Goal: Transaction & Acquisition: Obtain resource

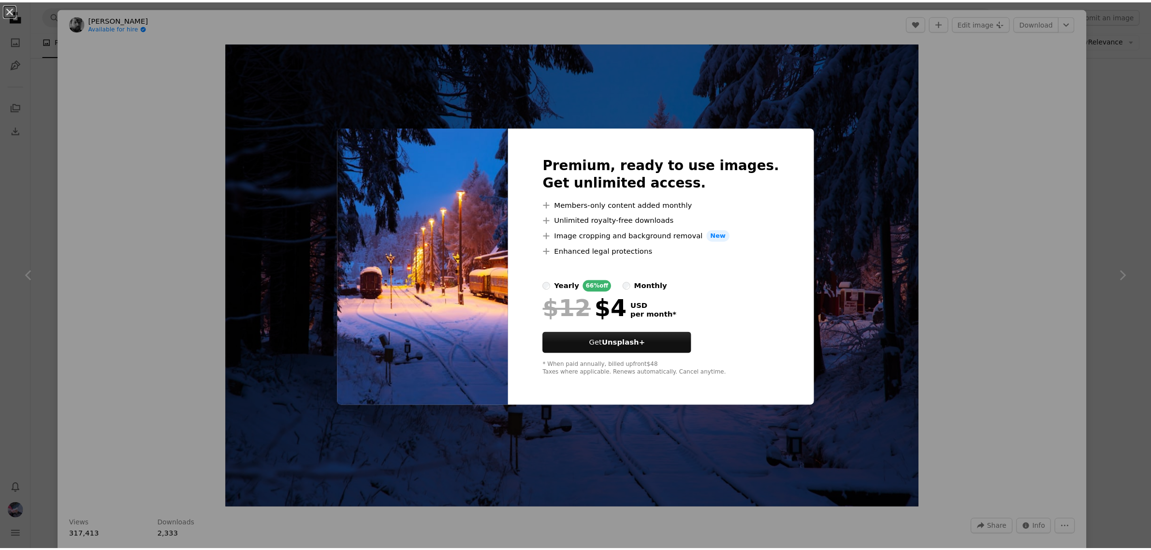
scroll to position [9791, 0]
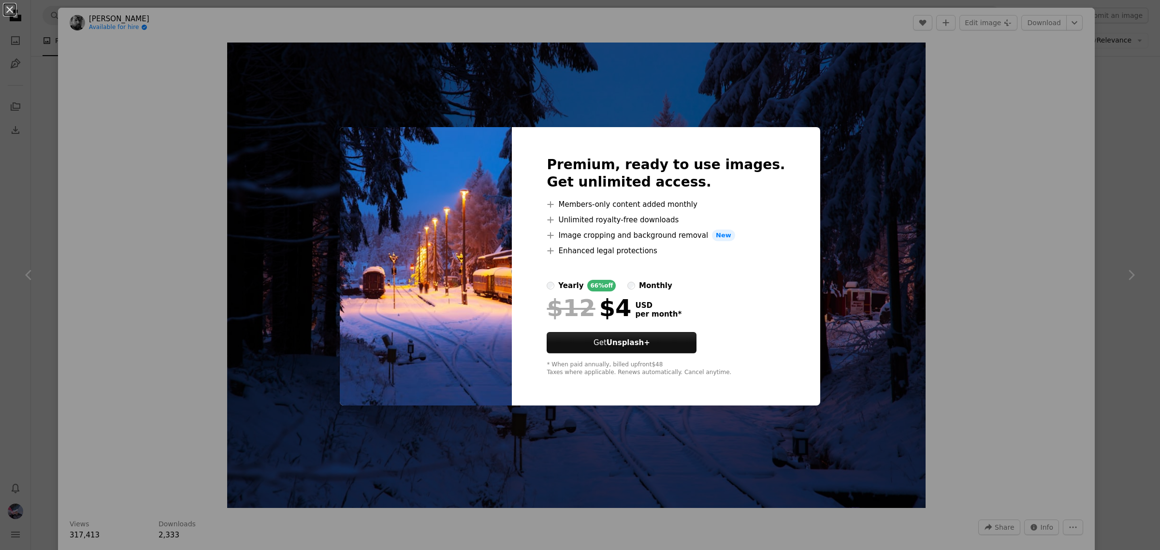
click at [987, 156] on div "An X shape Premium, ready to use images. Get unlimited access. A plus sign Memb…" at bounding box center [580, 275] width 1160 height 550
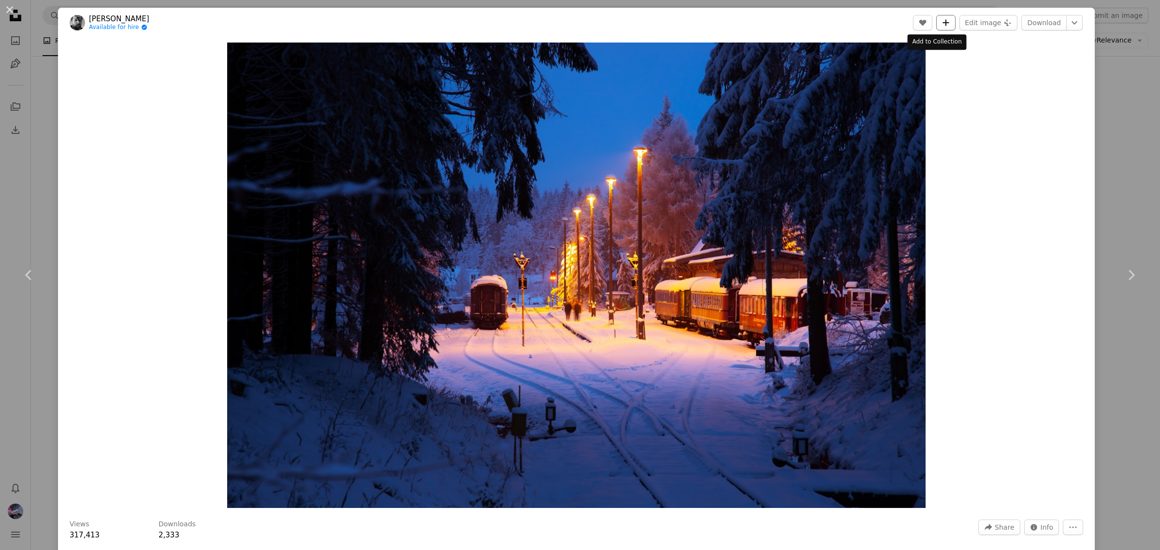
click at [942, 23] on icon "A plus sign" at bounding box center [946, 23] width 8 height 8
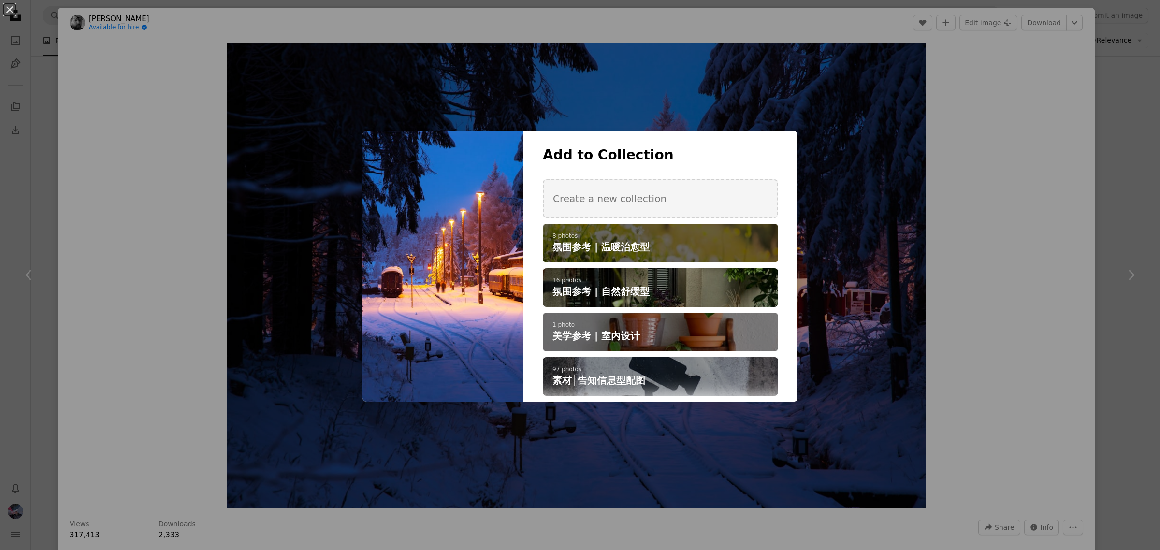
click at [638, 253] on span "氛围参考 | 温暖治愈型" at bounding box center [601, 247] width 97 height 14
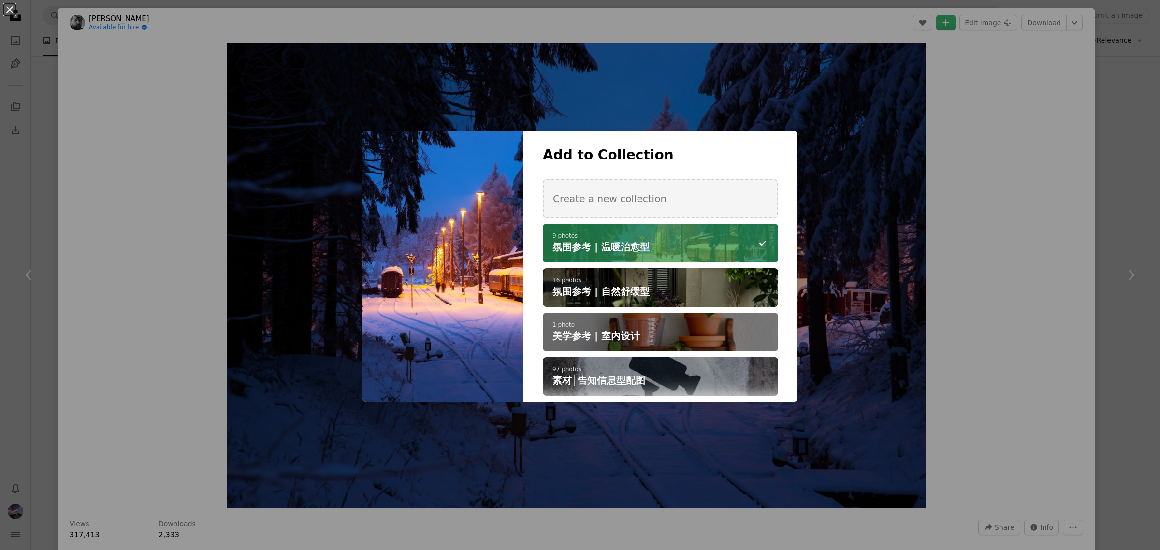
click at [1099, 295] on div "An X shape Add to Collection Create a new collection A checkmark A minus sign 9…" at bounding box center [580, 275] width 1160 height 550
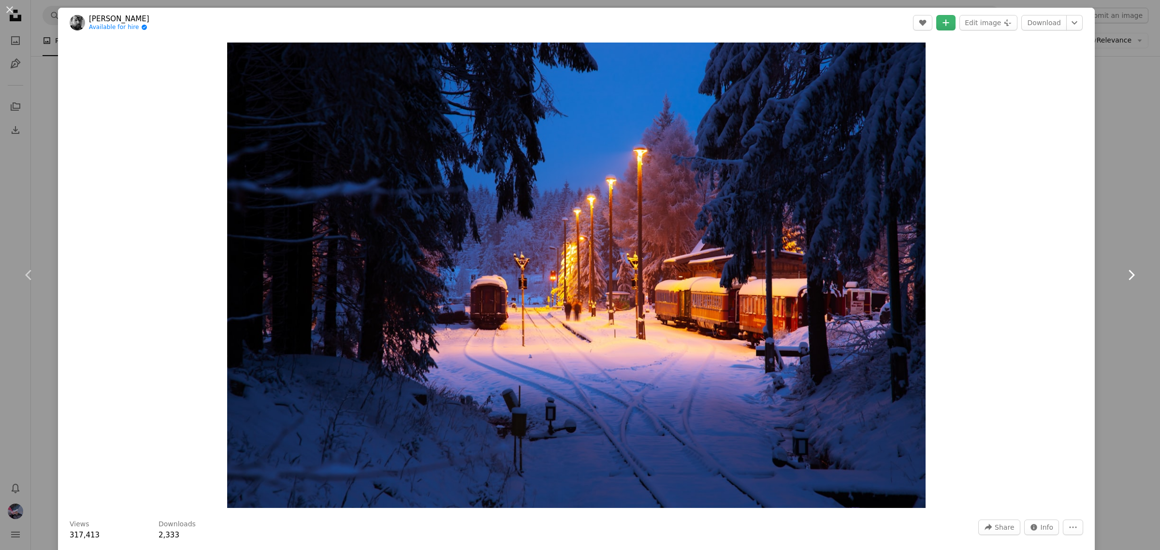
click at [1105, 297] on link "Chevron right" at bounding box center [1131, 275] width 58 height 93
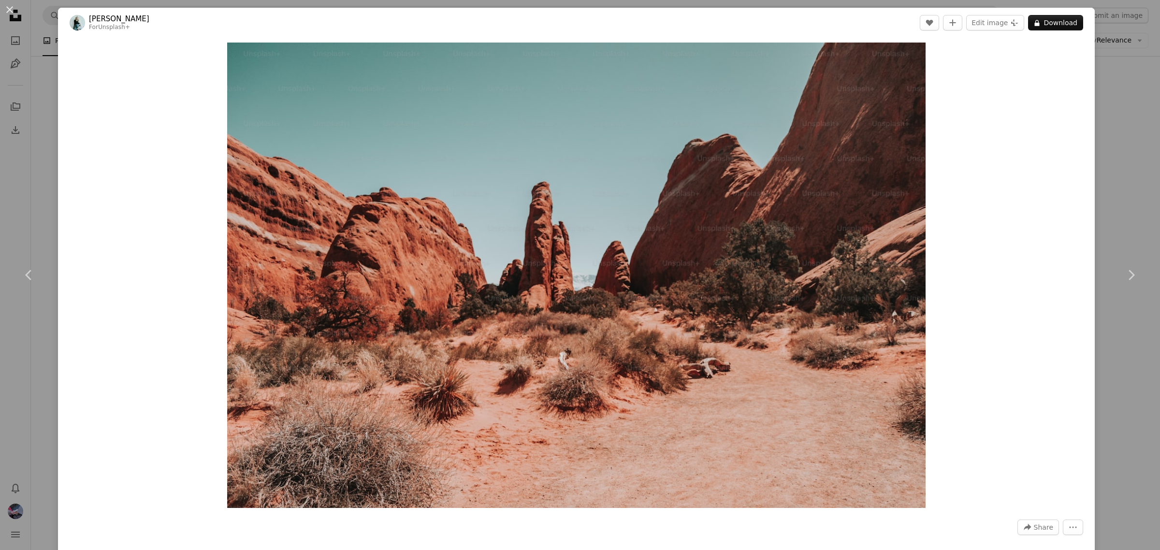
click at [1108, 399] on div "An X shape Chevron left Chevron right [PERSON_NAME] For Unsplash+ A heart A plu…" at bounding box center [580, 275] width 1160 height 550
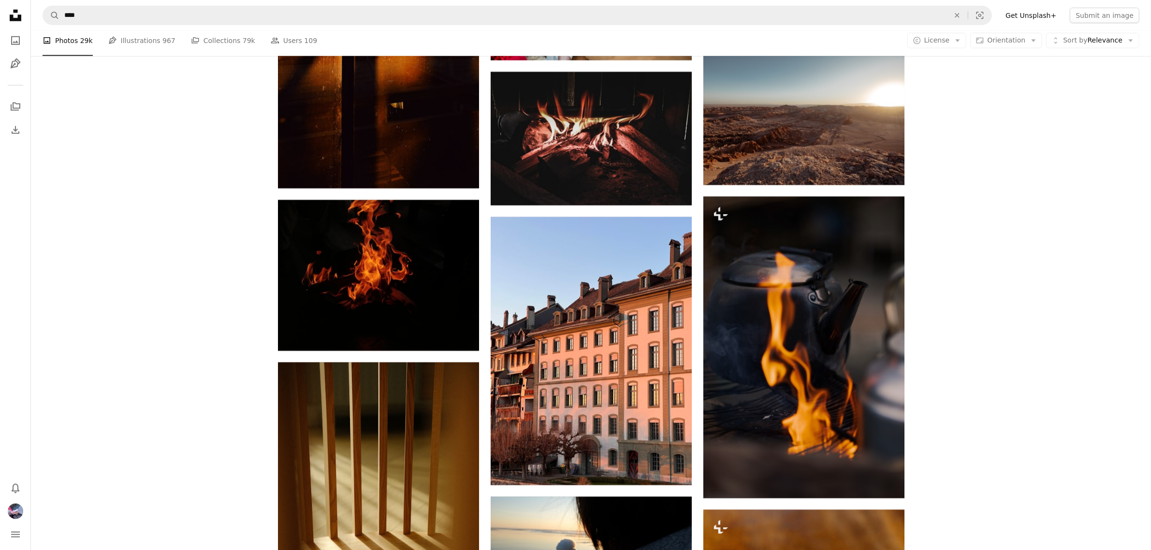
scroll to position [10214, 0]
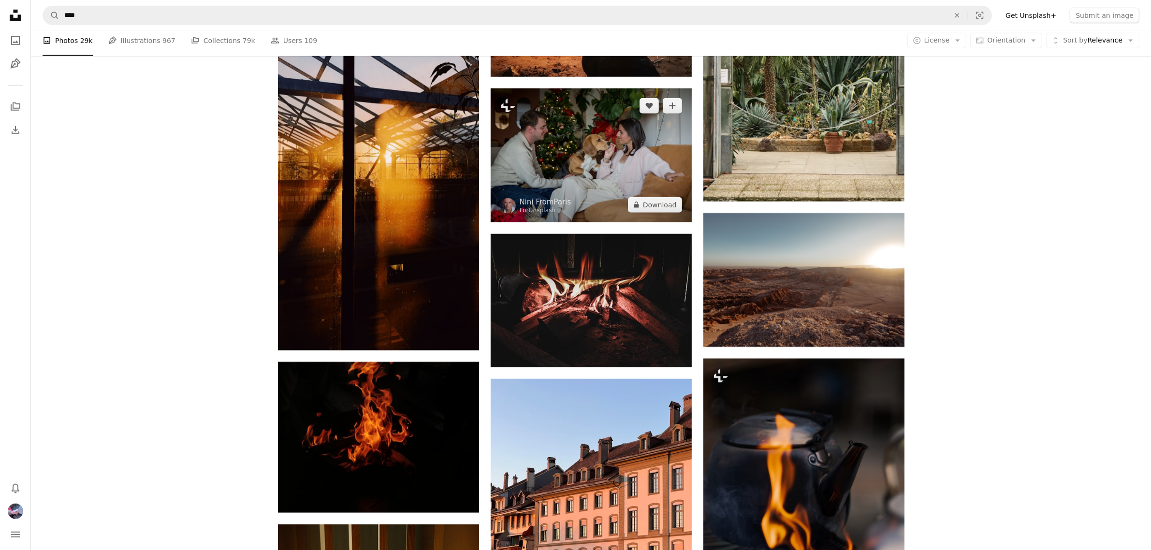
click at [624, 196] on img at bounding box center [591, 155] width 201 height 134
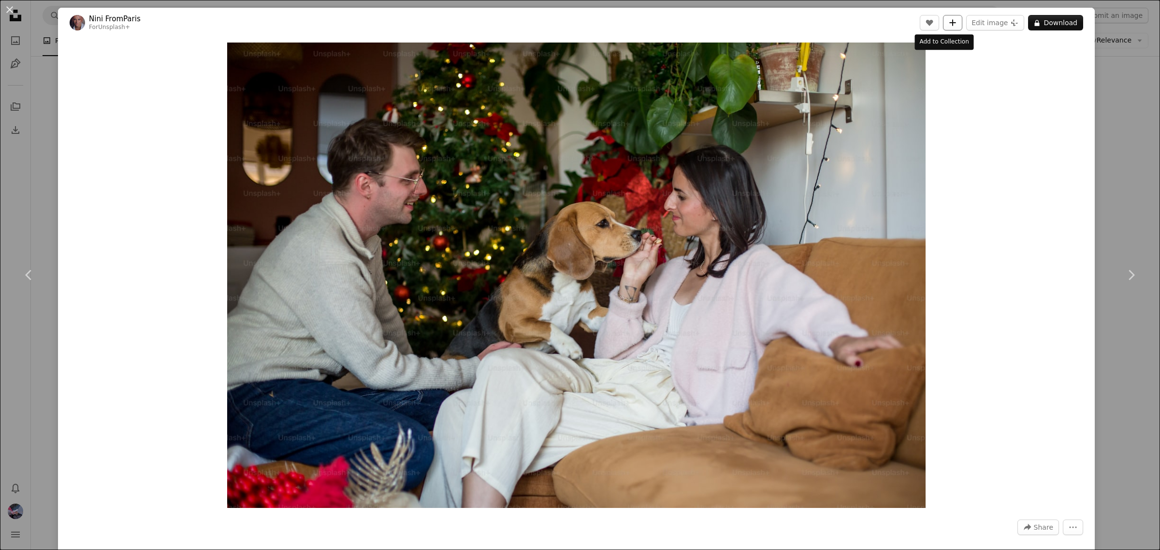
click at [946, 27] on button "A plus sign" at bounding box center [952, 22] width 19 height 15
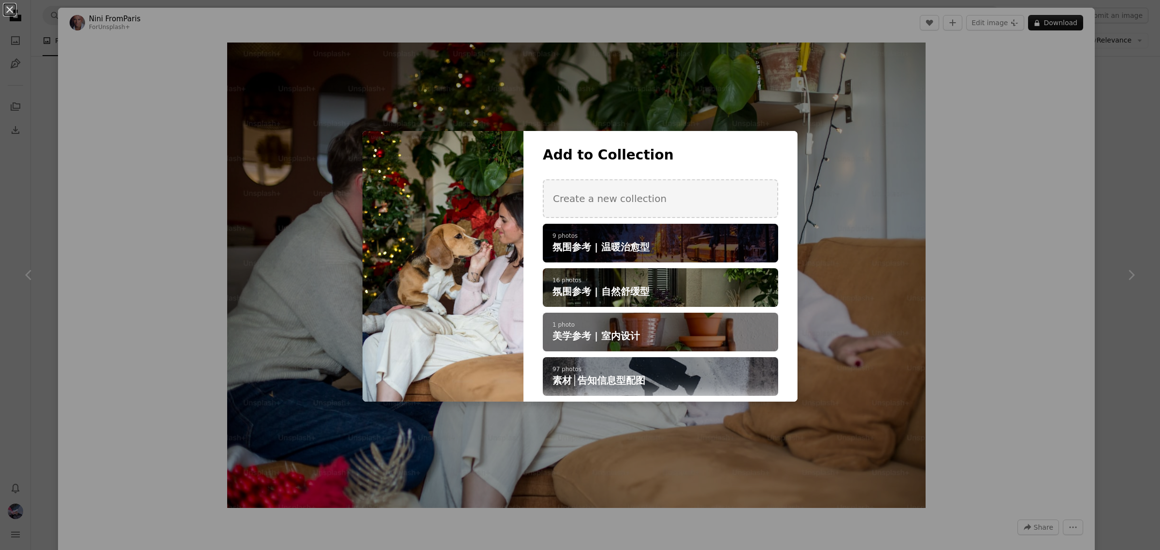
click at [703, 231] on div "A checkmark A plus sign 9 photos 氛围参考 | 温暖治愈型" at bounding box center [660, 243] width 235 height 39
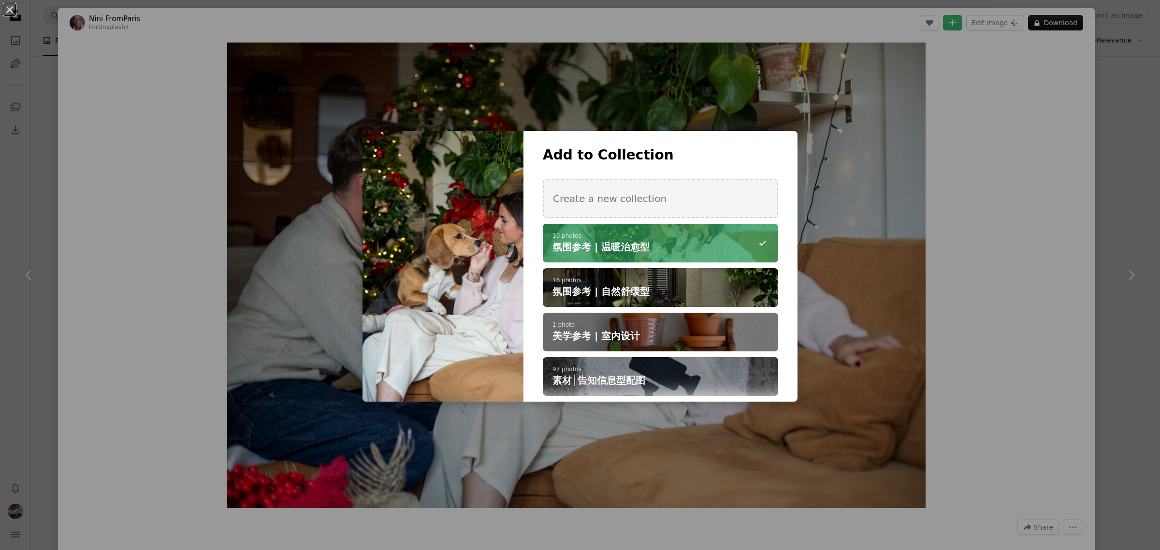
click at [1101, 201] on div "An X shape Add to Collection Create a new collection A checkmark A minus sign 1…" at bounding box center [580, 275] width 1160 height 550
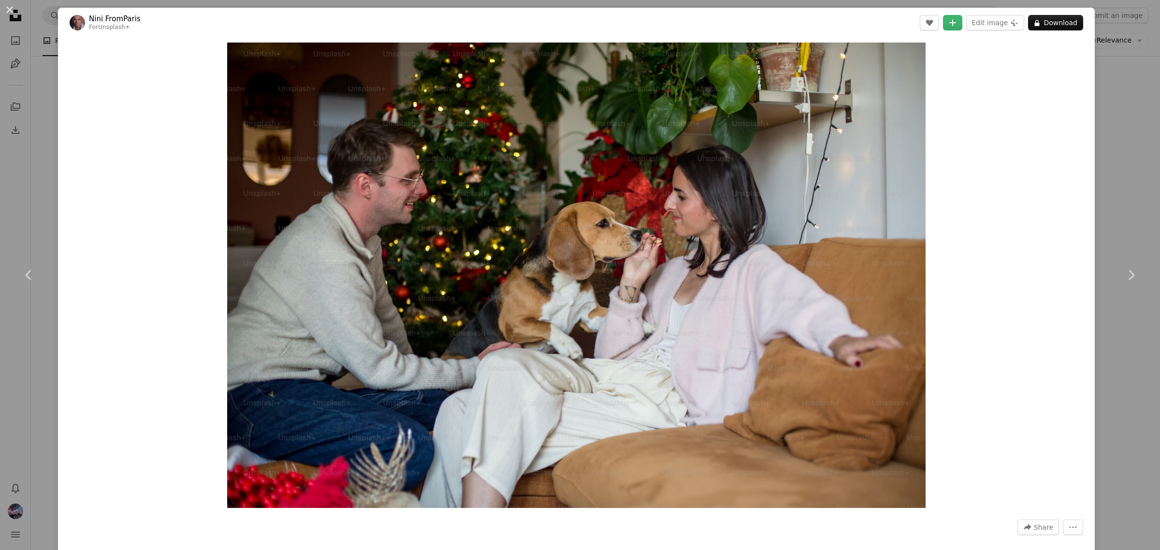
click at [1101, 201] on div "An X shape Chevron left Chevron right Nini FromParis For Unsplash+ A heart A pl…" at bounding box center [580, 275] width 1160 height 550
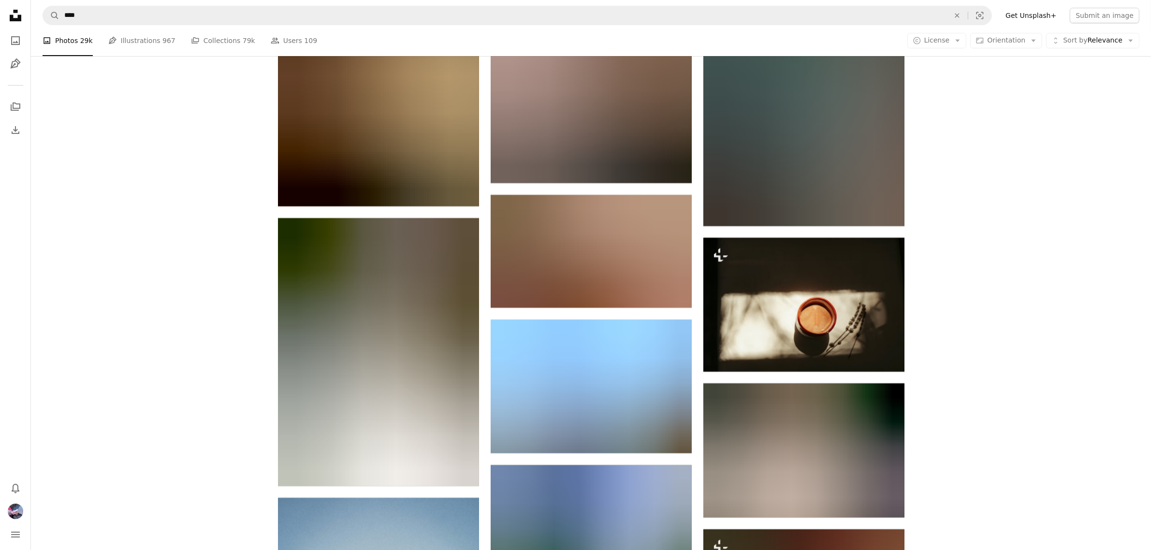
scroll to position [18132, 0]
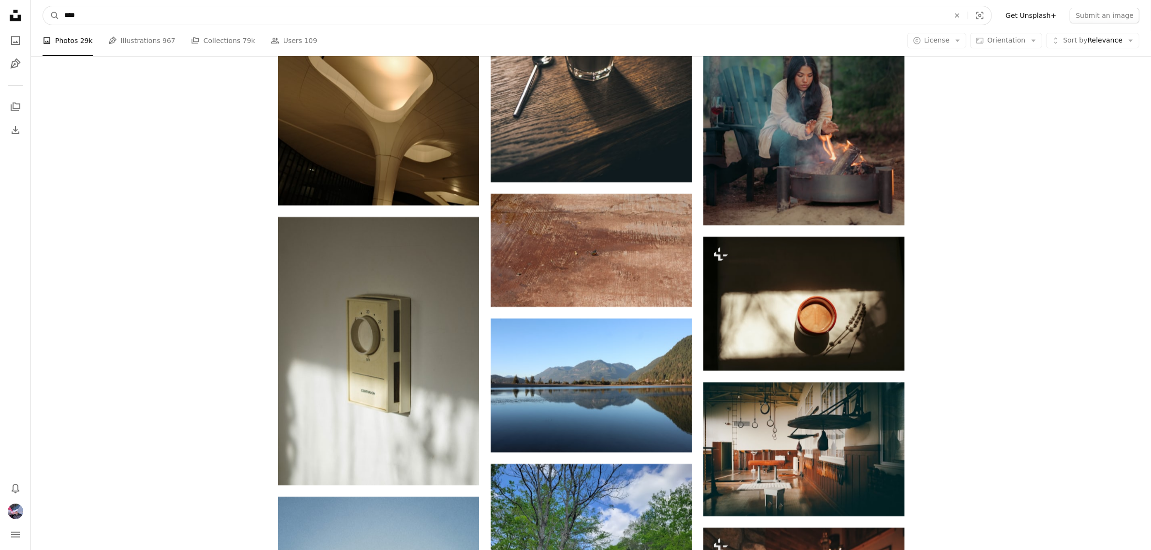
drag, startPoint x: 134, startPoint y: 16, endPoint x: 22, endPoint y: 16, distance: 112.2
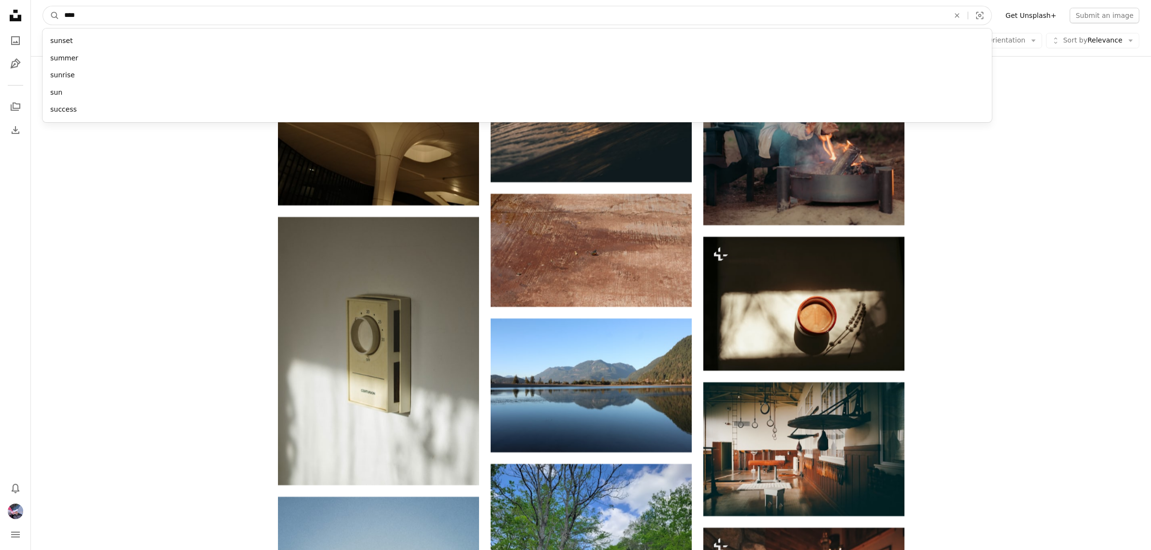
type input "*****"
click button "A magnifying glass" at bounding box center [51, 15] width 16 height 18
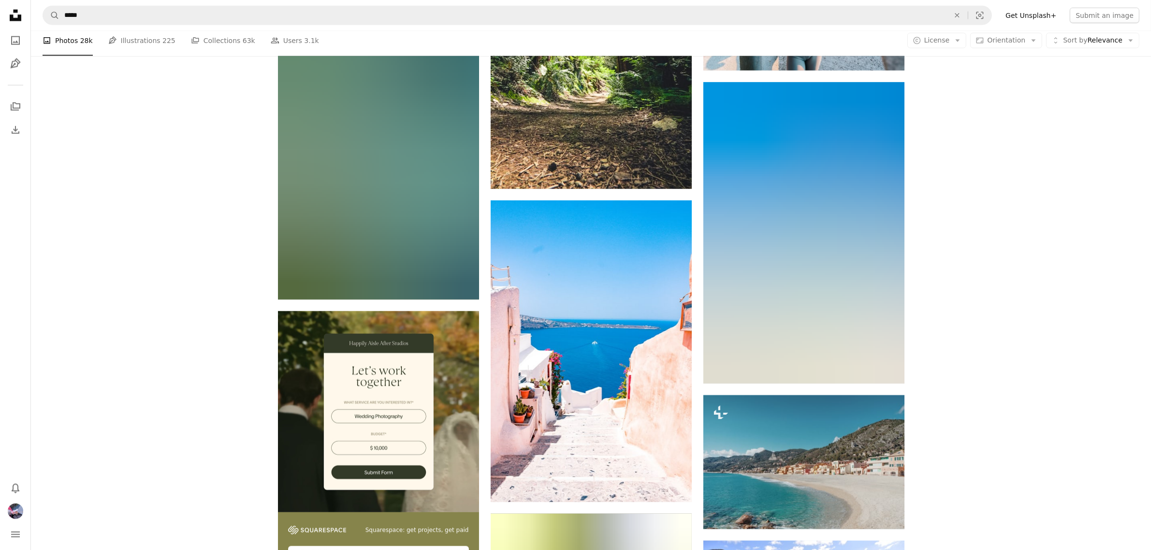
scroll to position [1692, 0]
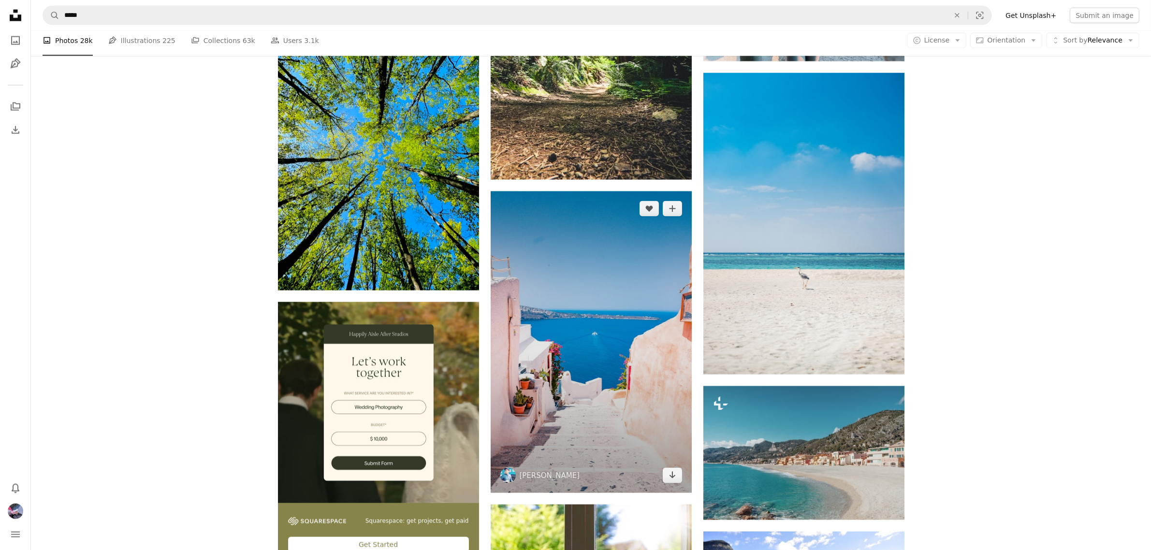
click at [635, 370] on img at bounding box center [591, 342] width 201 height 302
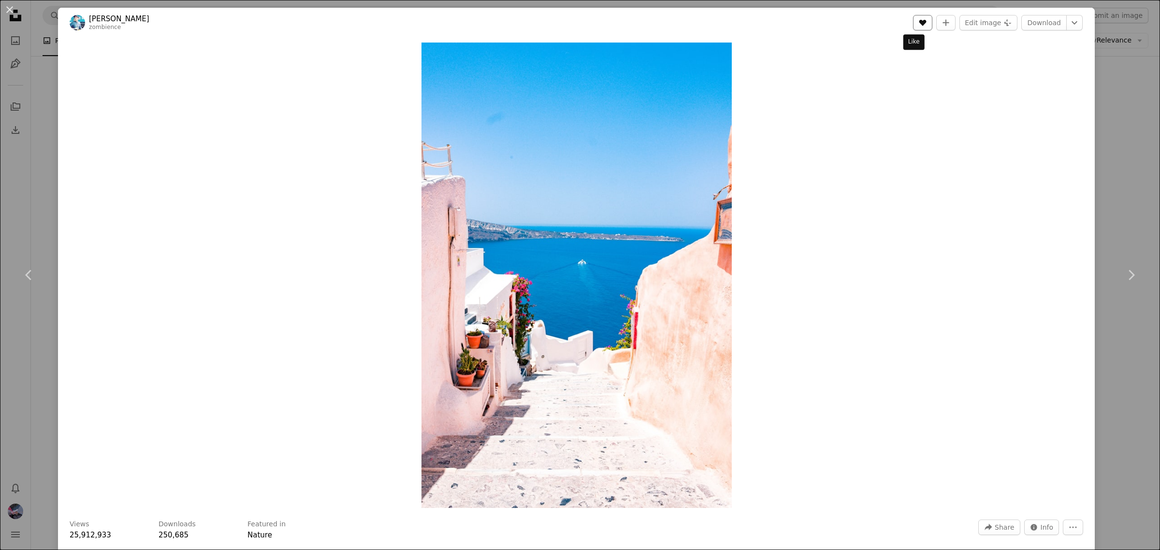
click at [921, 27] on button "A heart" at bounding box center [922, 22] width 19 height 15
click at [1101, 161] on div "An X shape Chevron left Chevron right [PERSON_NAME] zombience A heart A plus si…" at bounding box center [580, 275] width 1160 height 550
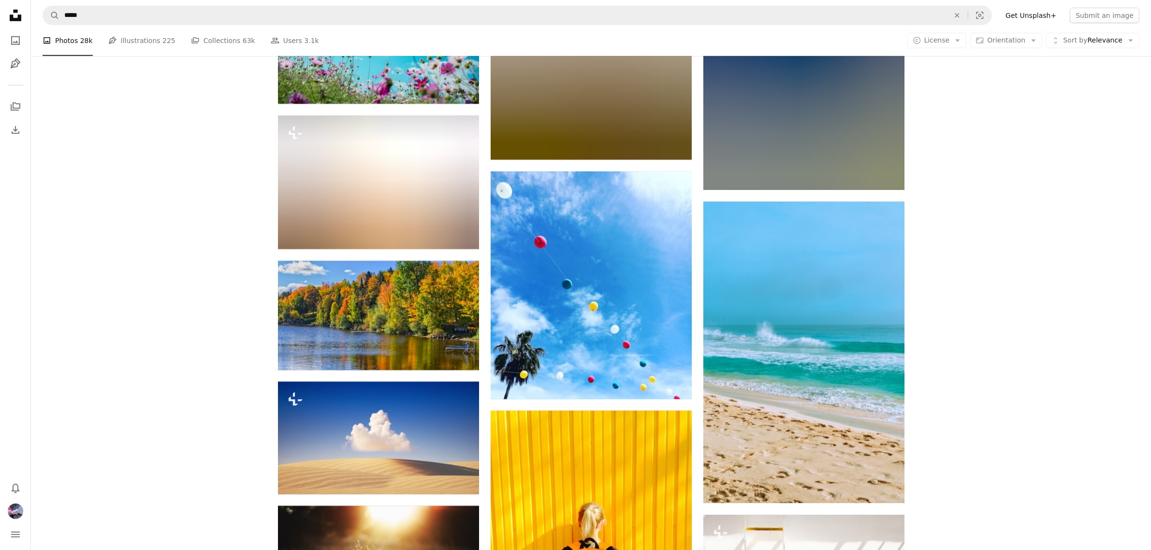
scroll to position [5742, 0]
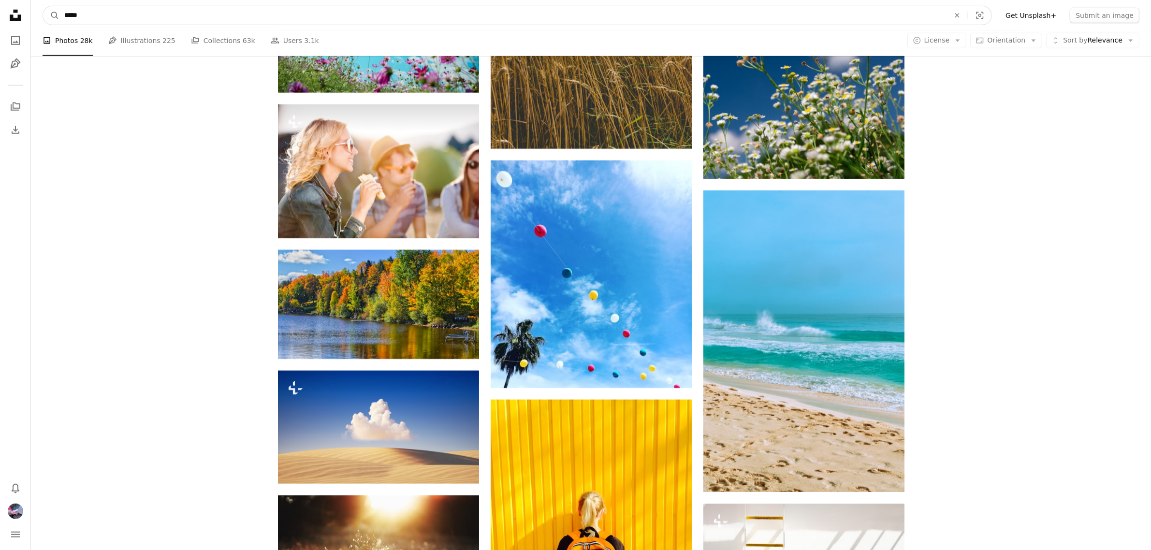
drag, startPoint x: 114, startPoint y: 20, endPoint x: 24, endPoint y: 13, distance: 90.2
paste input "**********"
type input "**********"
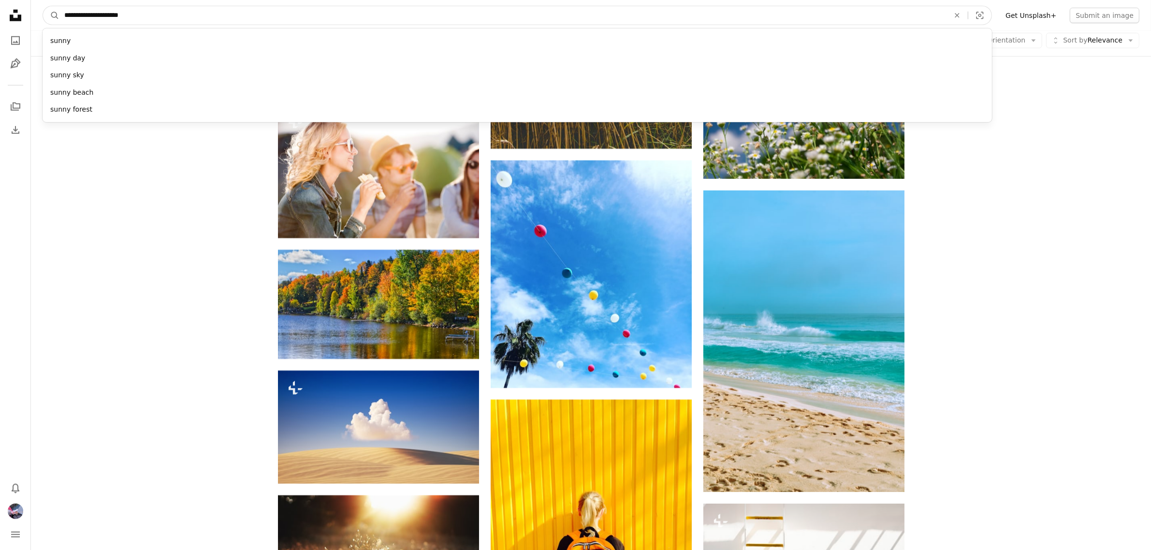
click button "A magnifying glass" at bounding box center [51, 15] width 16 height 18
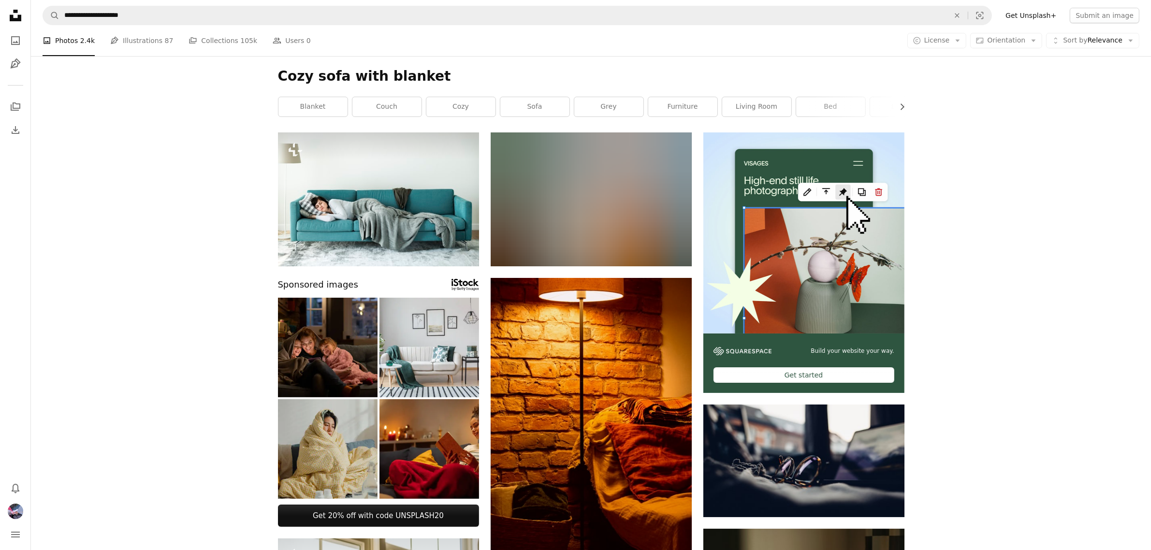
scroll to position [121, 0]
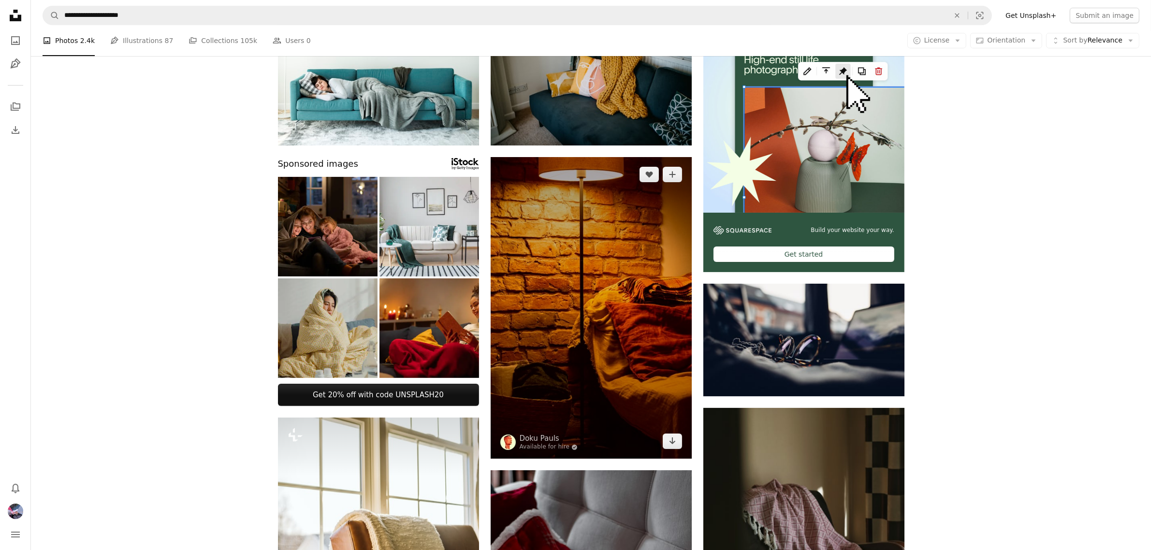
click at [617, 312] on img at bounding box center [591, 308] width 201 height 302
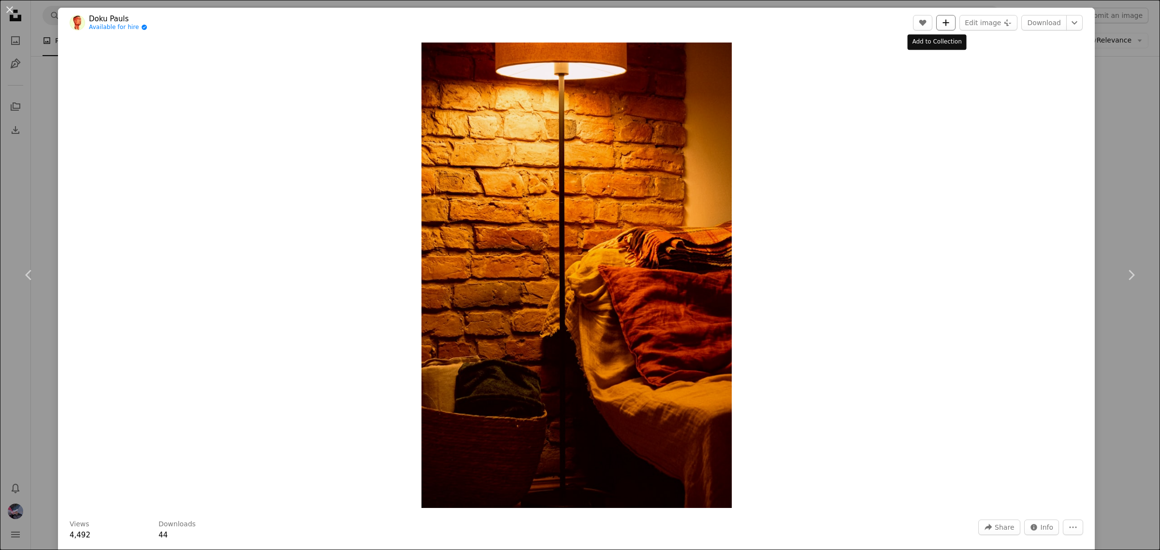
click at [943, 21] on button "A plus sign" at bounding box center [946, 22] width 19 height 15
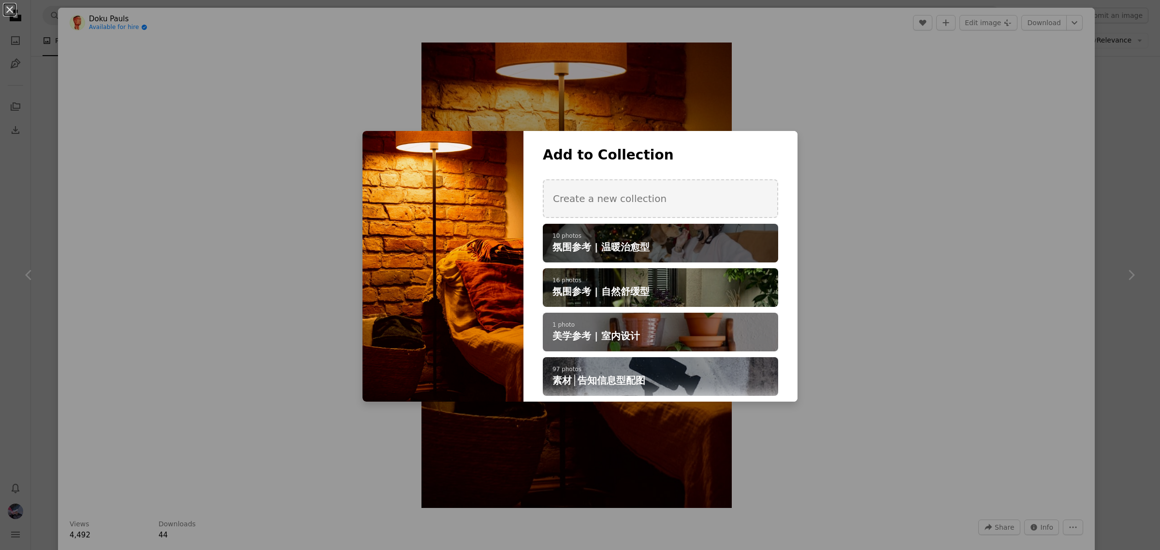
click at [694, 240] on h4 "氛围参考 | 温暖治愈型" at bounding box center [655, 247] width 205 height 14
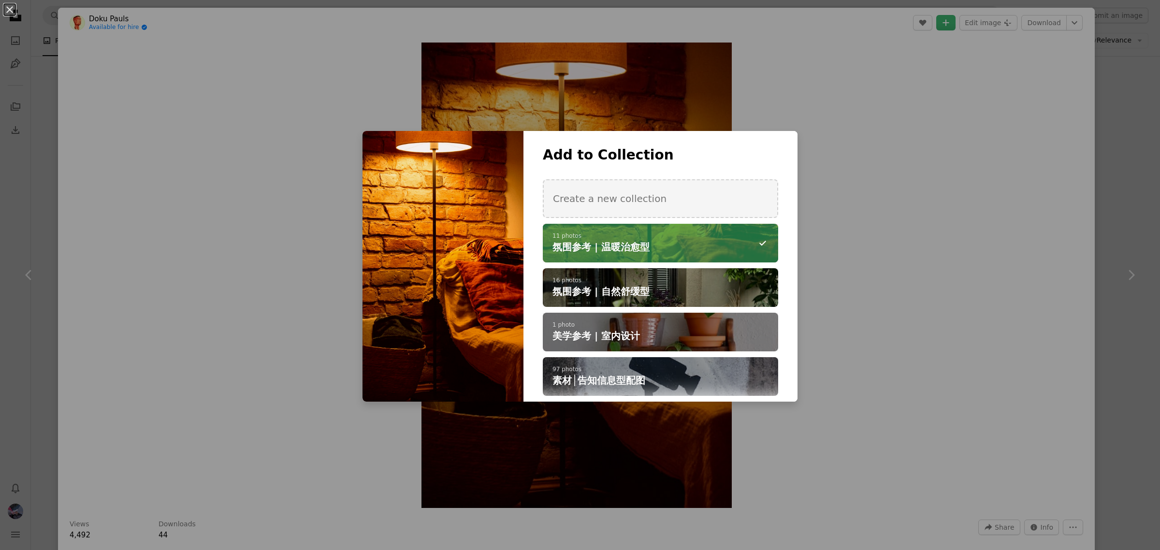
click at [1106, 182] on div "An X shape Add to Collection Create a new collection A checkmark A minus sign 1…" at bounding box center [580, 275] width 1160 height 550
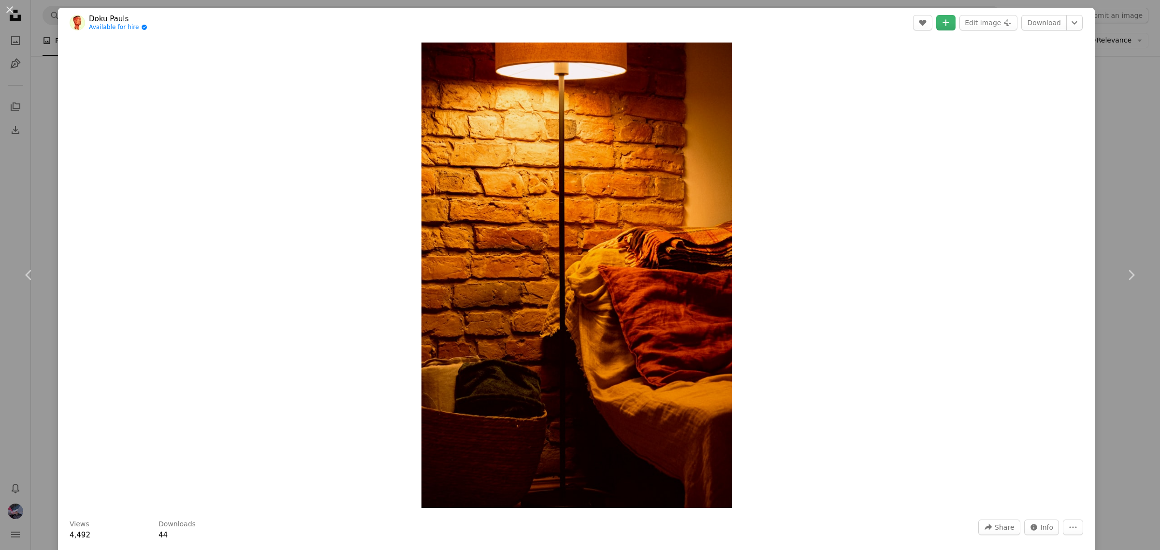
click at [1114, 182] on div "An X shape Chevron left Chevron right Doku Pauls Available for hire A checkmark…" at bounding box center [580, 275] width 1160 height 550
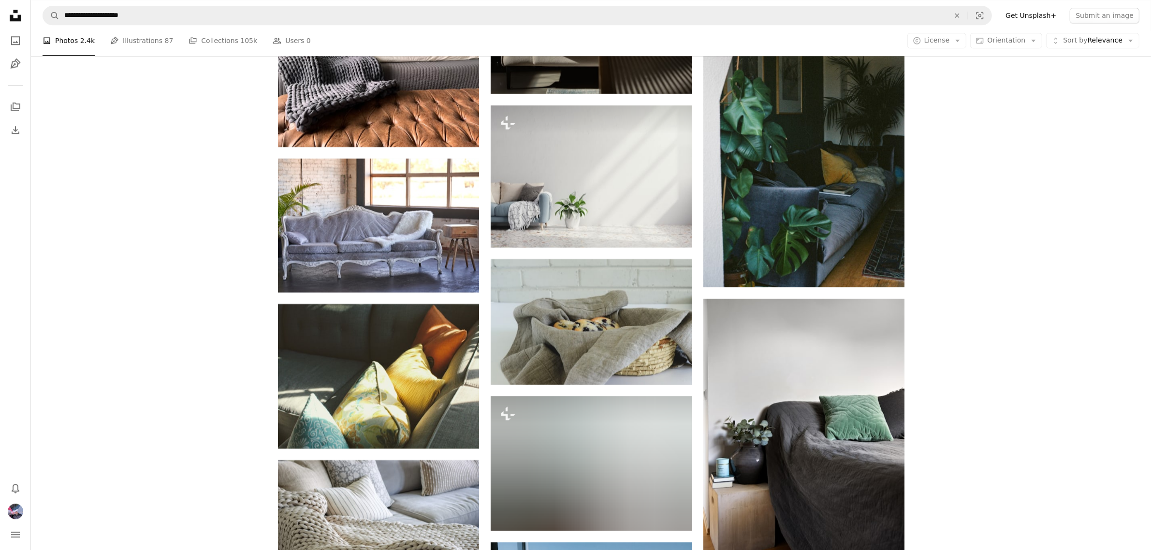
scroll to position [3505, 0]
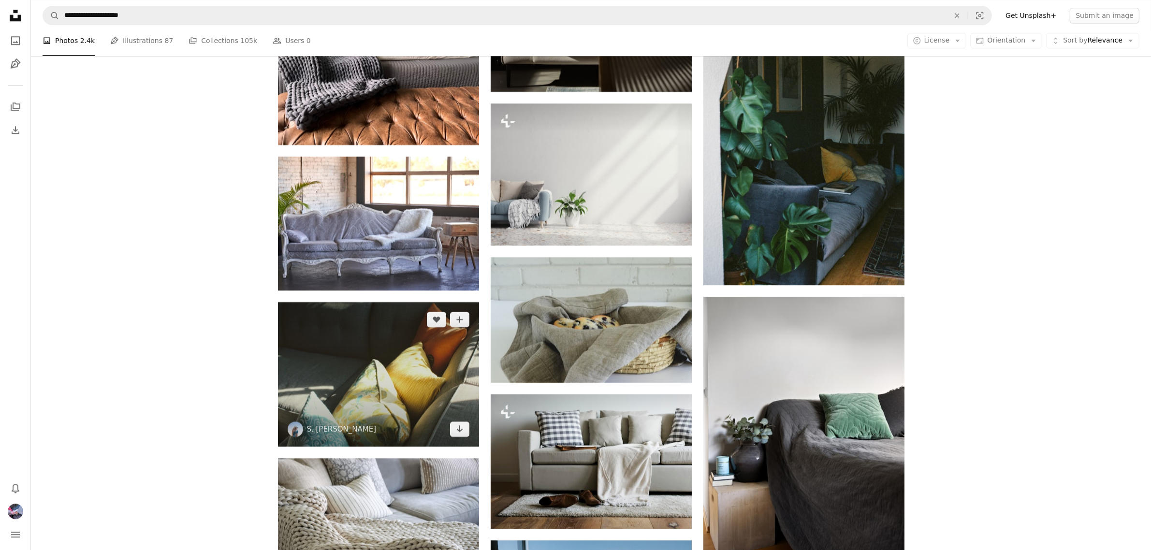
click at [363, 386] on img at bounding box center [378, 374] width 201 height 145
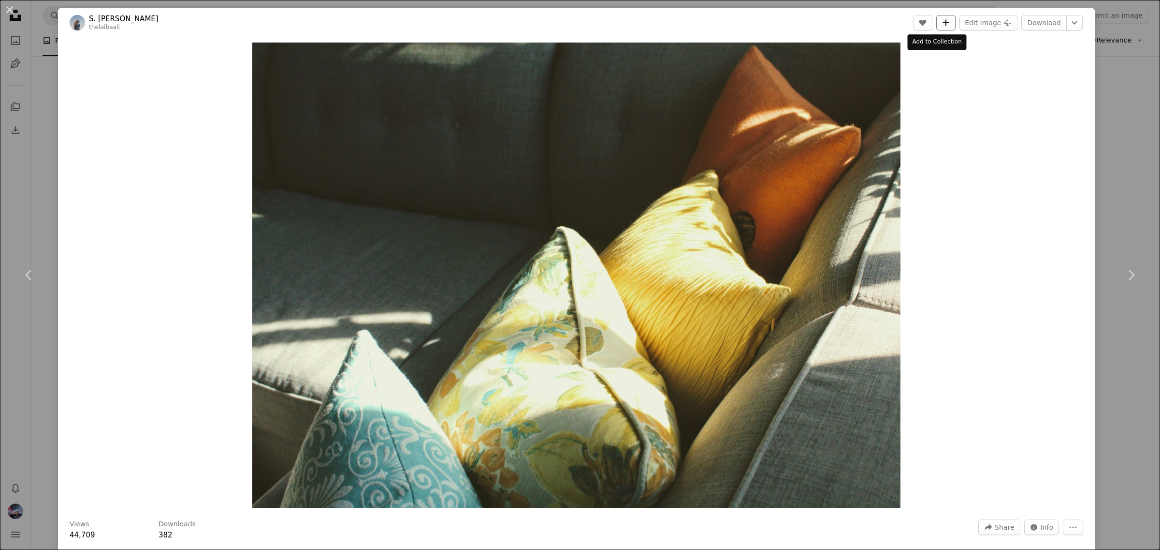
click at [942, 20] on icon "A plus sign" at bounding box center [946, 23] width 8 height 8
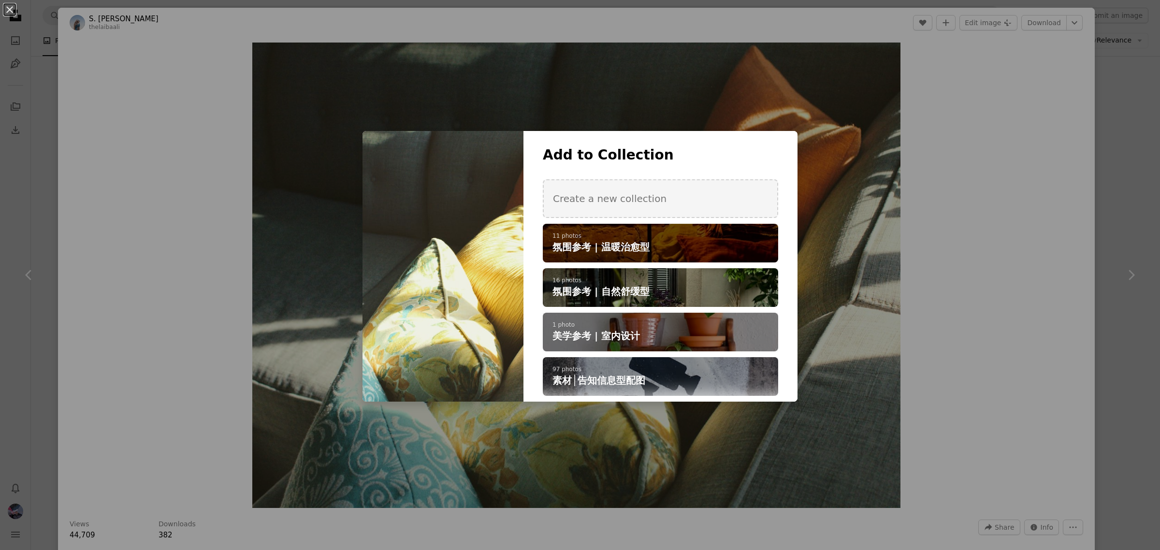
click at [653, 232] on div "A checkmark A plus sign 11 photos 氛围参考 | 温暖治愈型" at bounding box center [660, 243] width 235 height 39
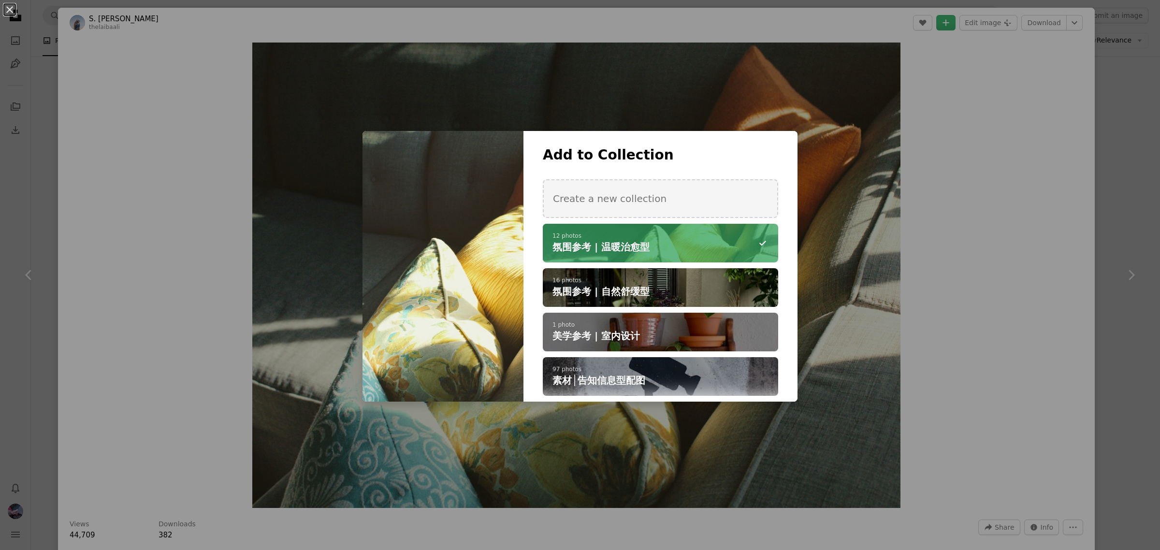
click at [39, 163] on div "An X shape Add to Collection Create a new collection A checkmark A minus sign 1…" at bounding box center [580, 275] width 1160 height 550
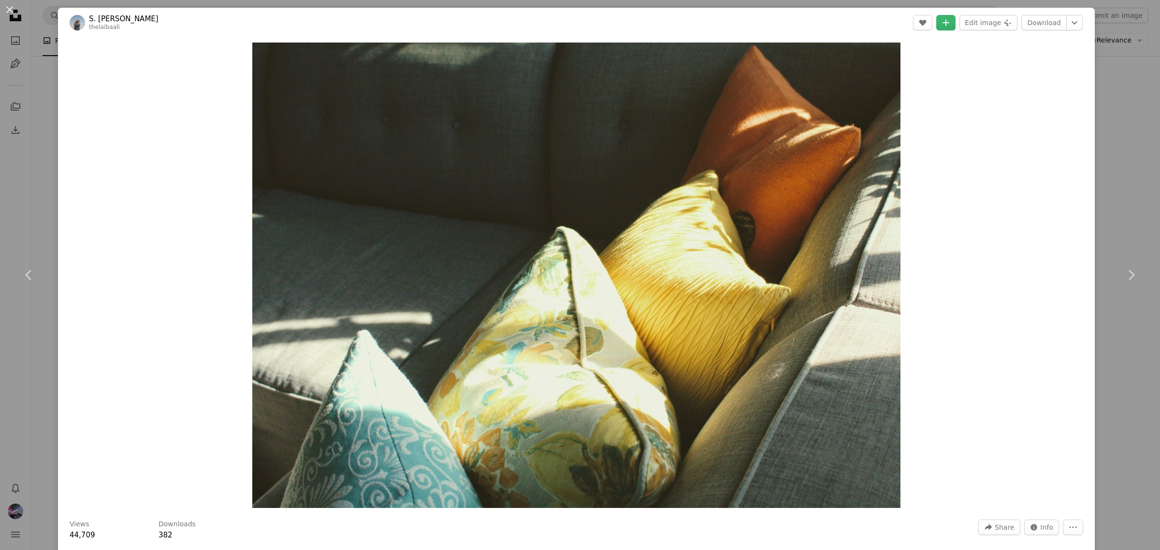
click at [39, 163] on div "An X shape Chevron left Chevron right S. [PERSON_NAME] thelaibaali A heart A pl…" at bounding box center [580, 275] width 1160 height 550
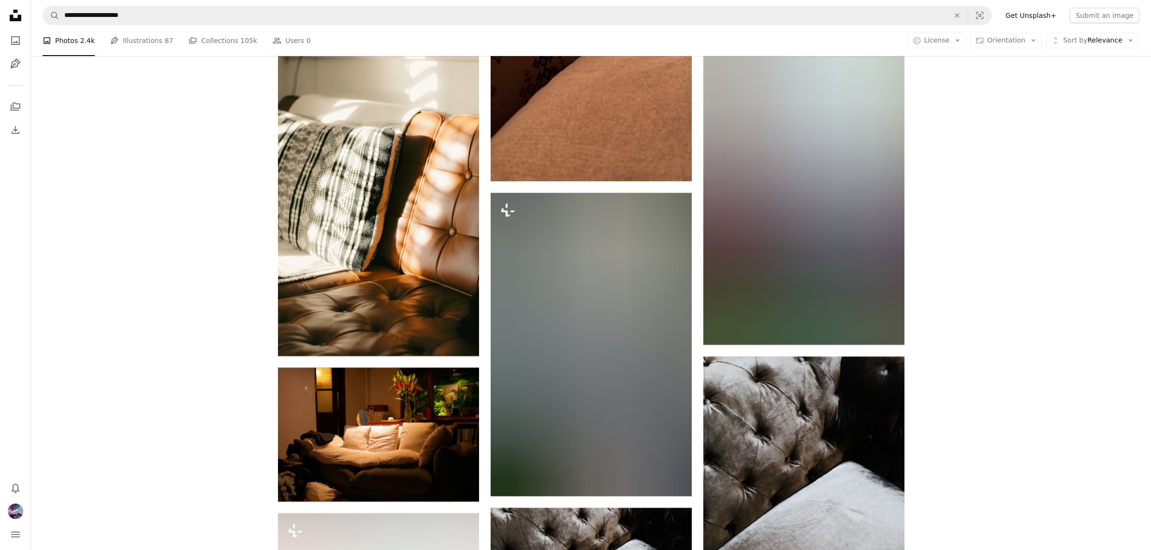
scroll to position [4956, 0]
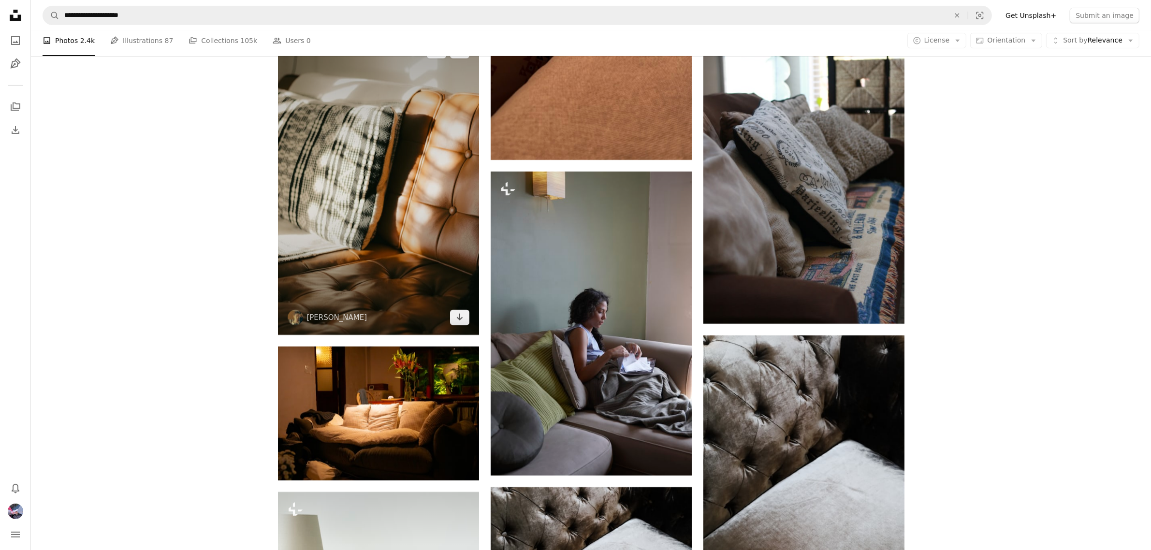
click at [406, 258] on img at bounding box center [378, 184] width 201 height 302
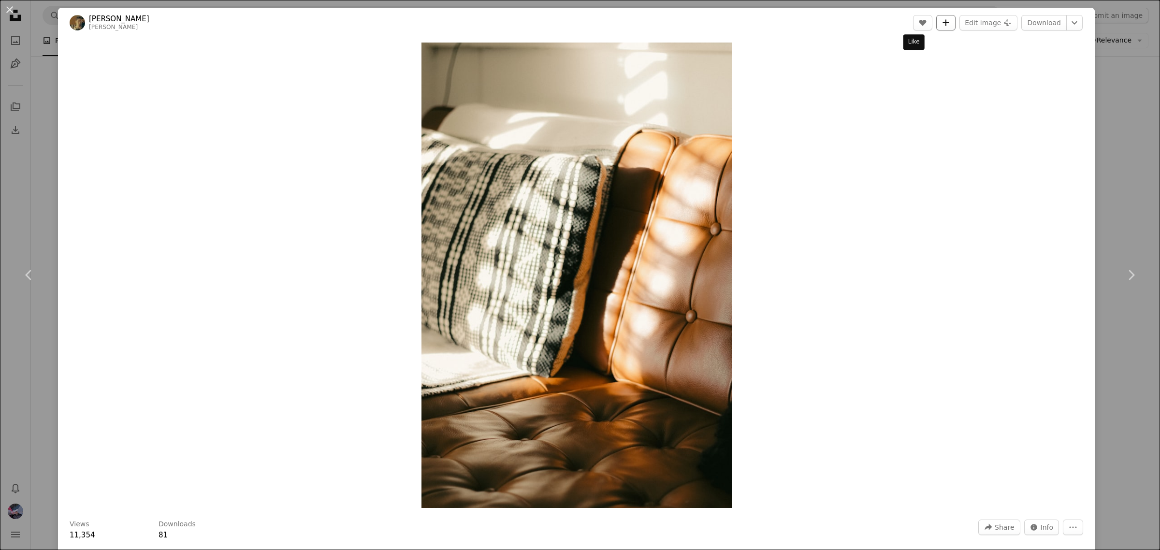
click at [937, 22] on button "A plus sign" at bounding box center [946, 22] width 19 height 15
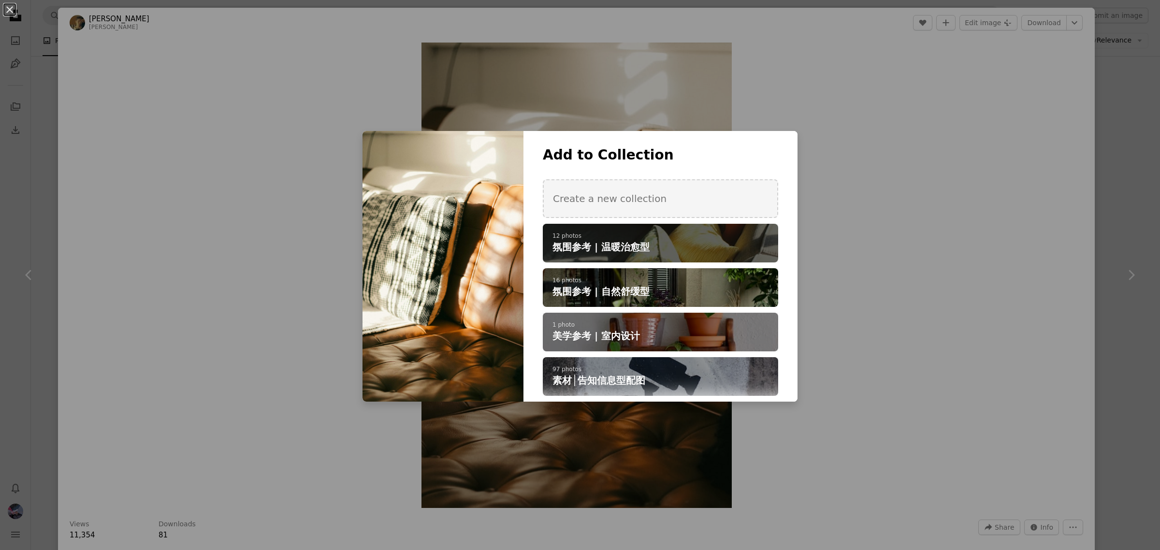
click at [631, 250] on span "氛围参考 | 温暖治愈型" at bounding box center [601, 247] width 97 height 14
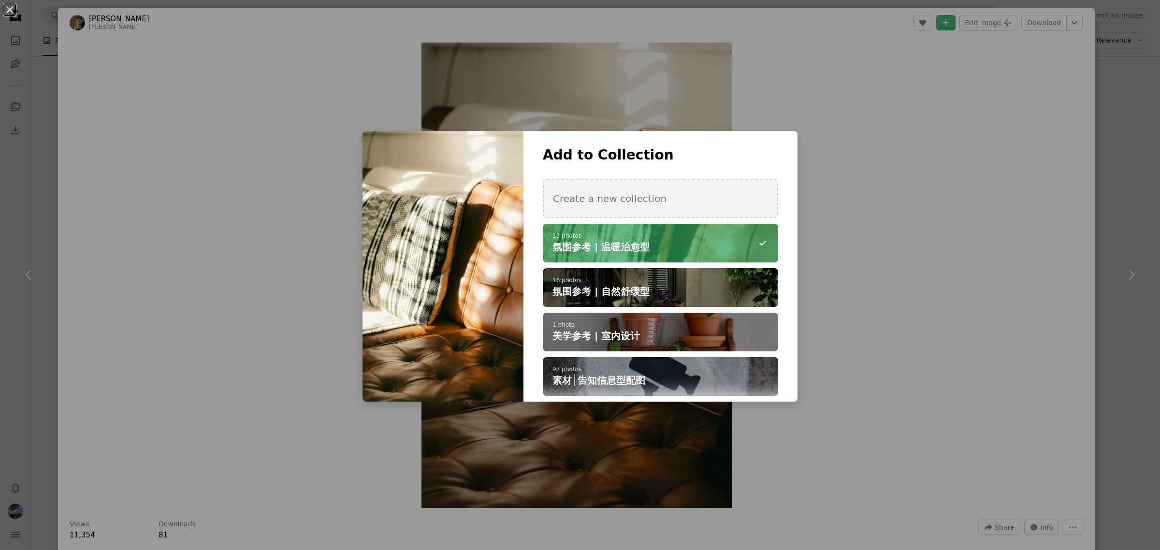
click at [1103, 169] on div "An X shape Add to Collection Create a new collection A checkmark A minus sign 1…" at bounding box center [580, 275] width 1160 height 550
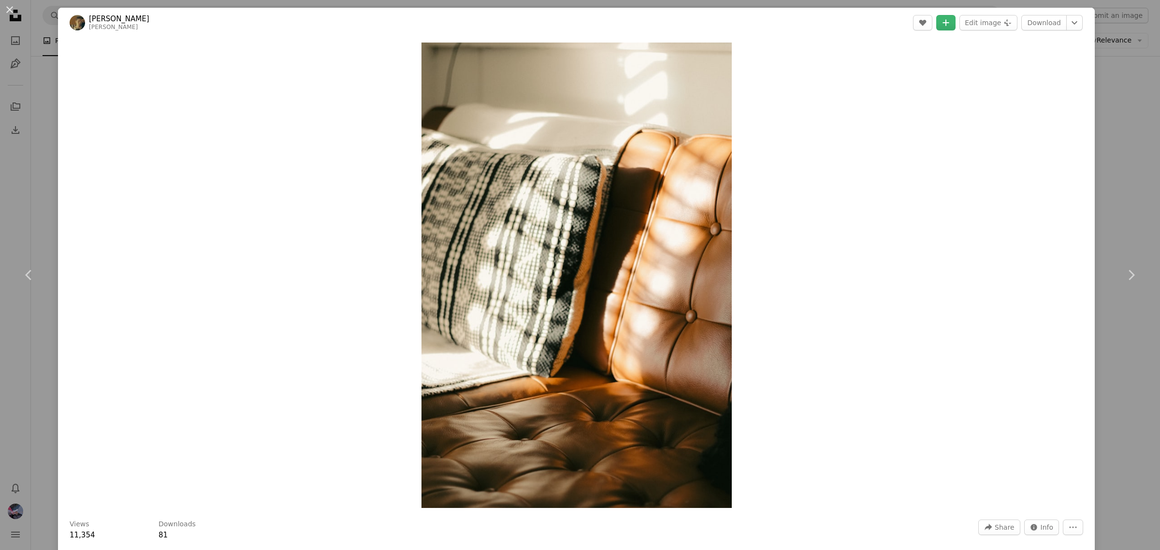
click at [1103, 169] on div "An X shape Chevron left Chevron right [PERSON_NAME] linusbelanger A heart A plu…" at bounding box center [580, 275] width 1160 height 550
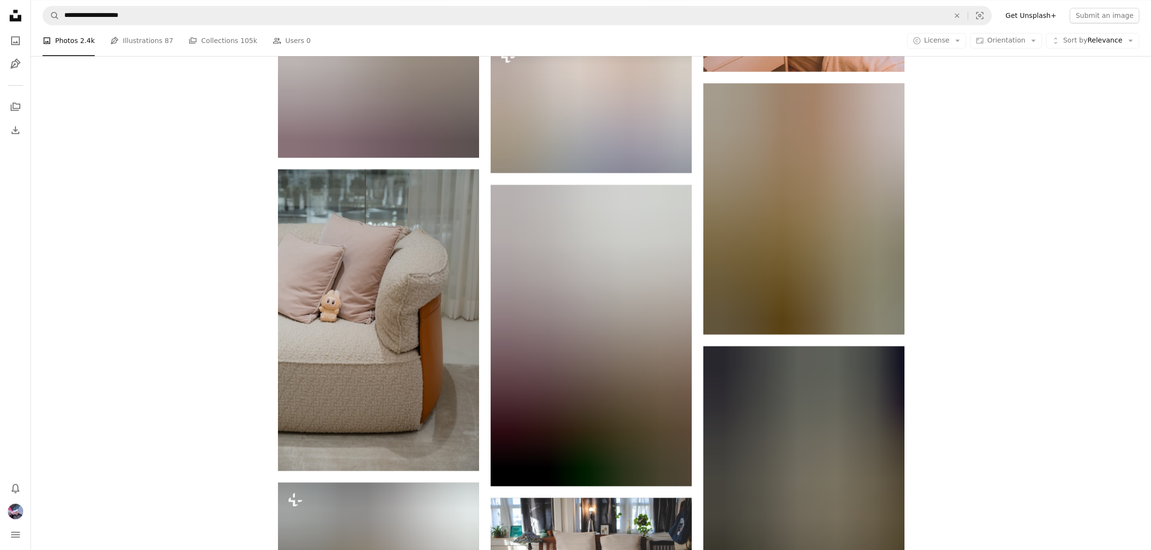
scroll to position [7615, 0]
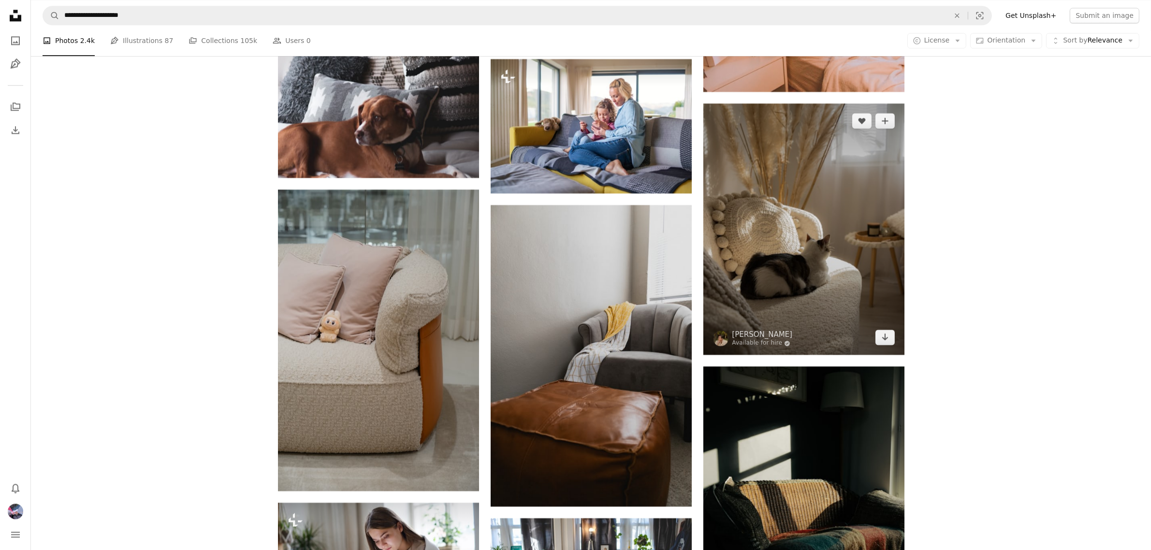
click at [828, 296] on img at bounding box center [804, 228] width 201 height 251
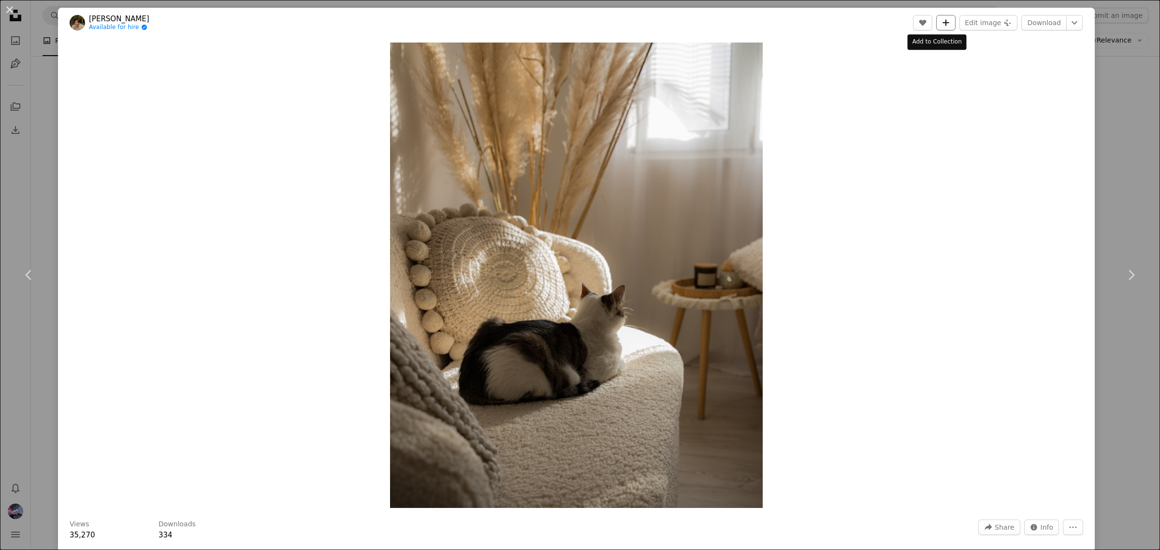
click at [942, 26] on icon "A plus sign" at bounding box center [946, 23] width 8 height 8
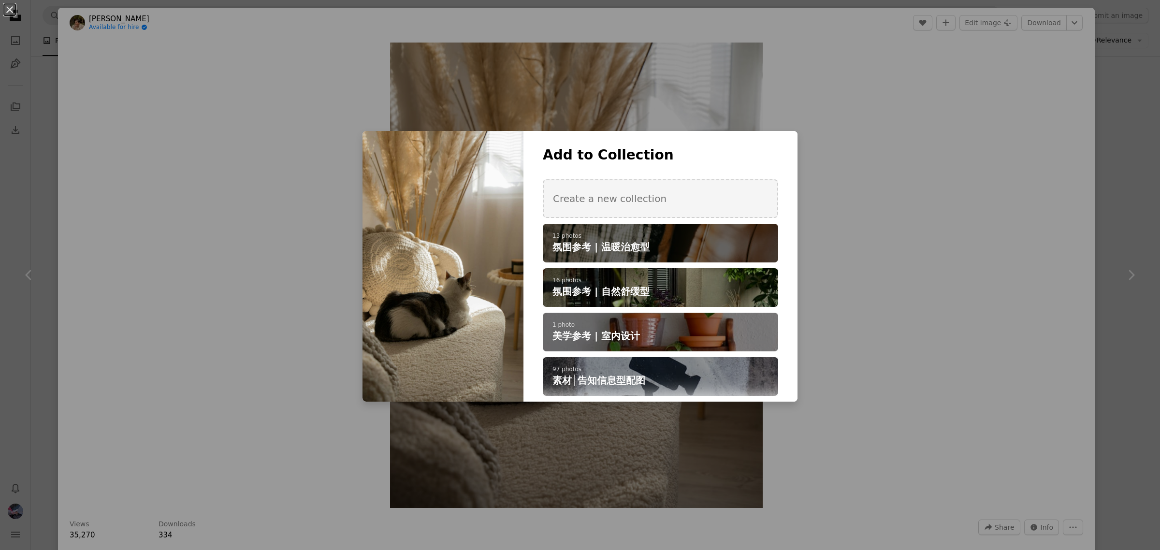
click at [592, 243] on span "氛围参考 | 温暖治愈型" at bounding box center [601, 247] width 97 height 14
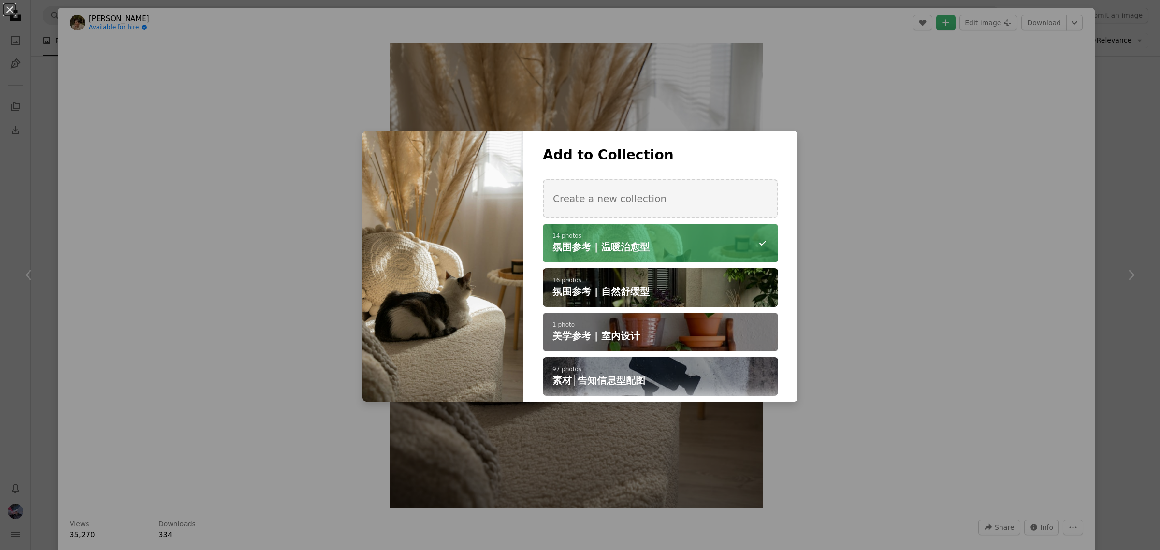
click at [1115, 335] on div "An X shape Add to Collection Create a new collection A checkmark A minus sign 1…" at bounding box center [580, 275] width 1160 height 550
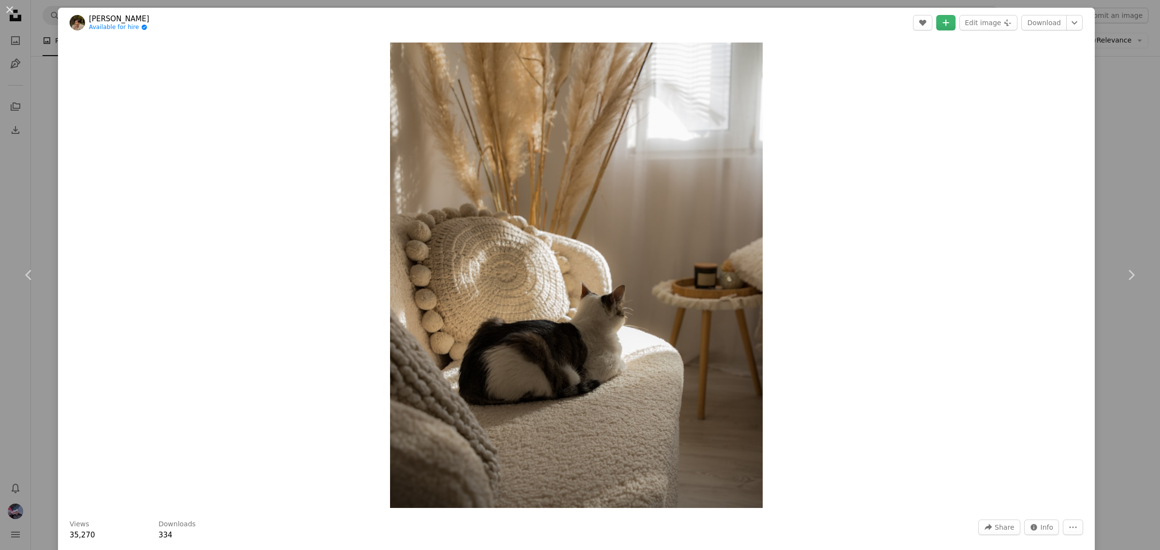
click at [1115, 335] on div "An X shape Chevron left Chevron right [PERSON_NAME] Available for hire A checkm…" at bounding box center [580, 275] width 1160 height 550
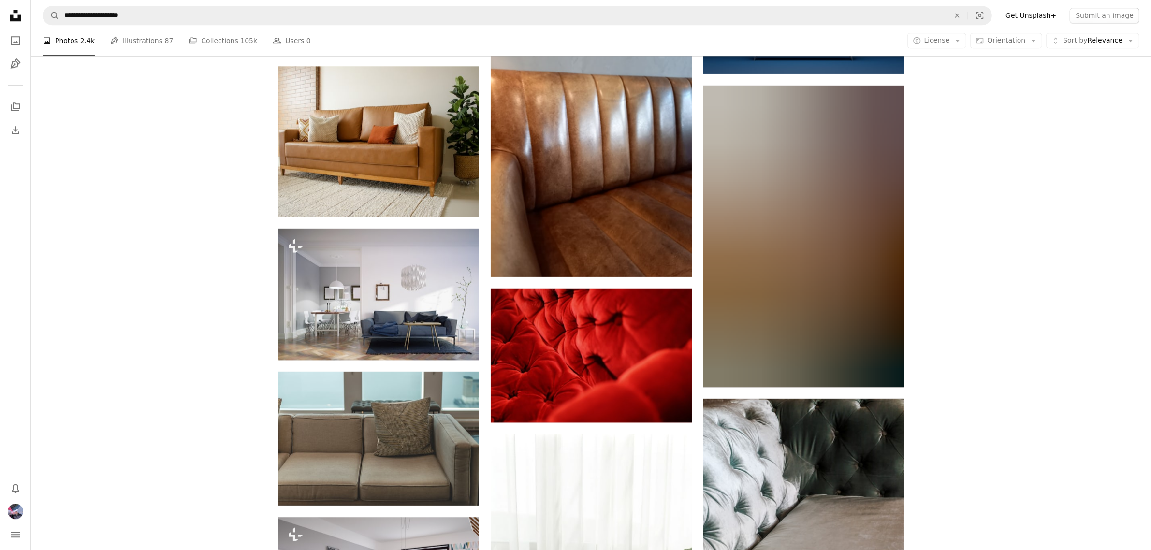
scroll to position [12692, 0]
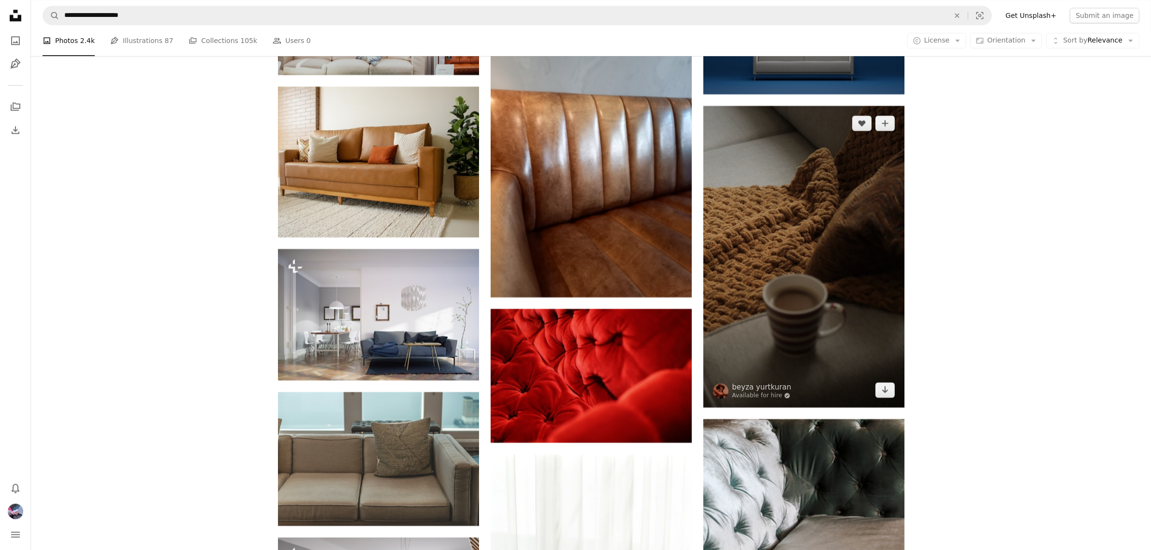
click at [837, 267] on img at bounding box center [804, 257] width 201 height 302
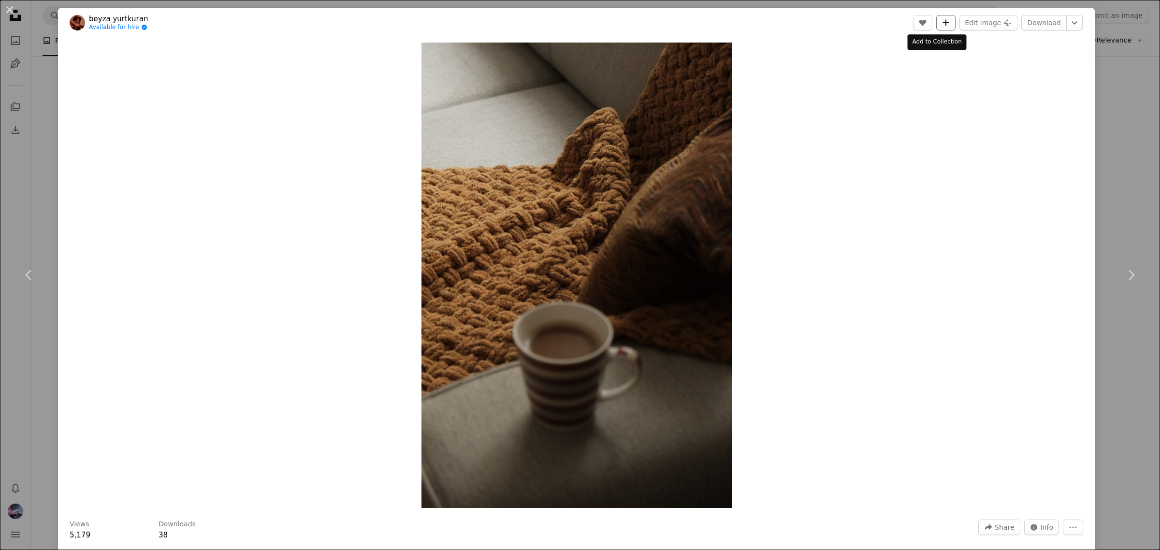
click at [942, 26] on icon "A plus sign" at bounding box center [946, 23] width 8 height 8
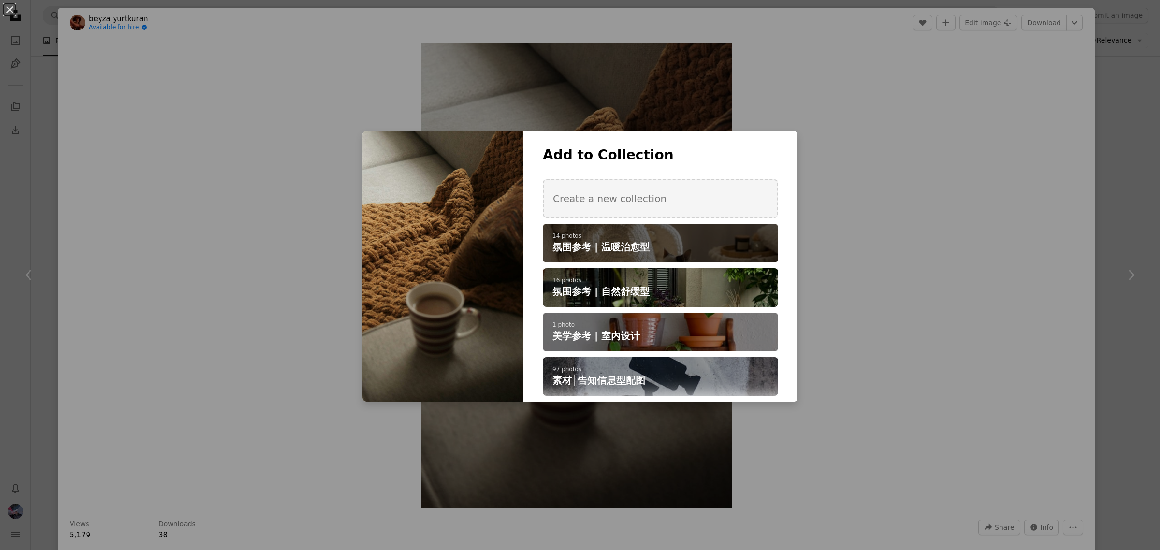
click at [674, 252] on h4 "氛围参考 | 温暖治愈型" at bounding box center [655, 247] width 205 height 14
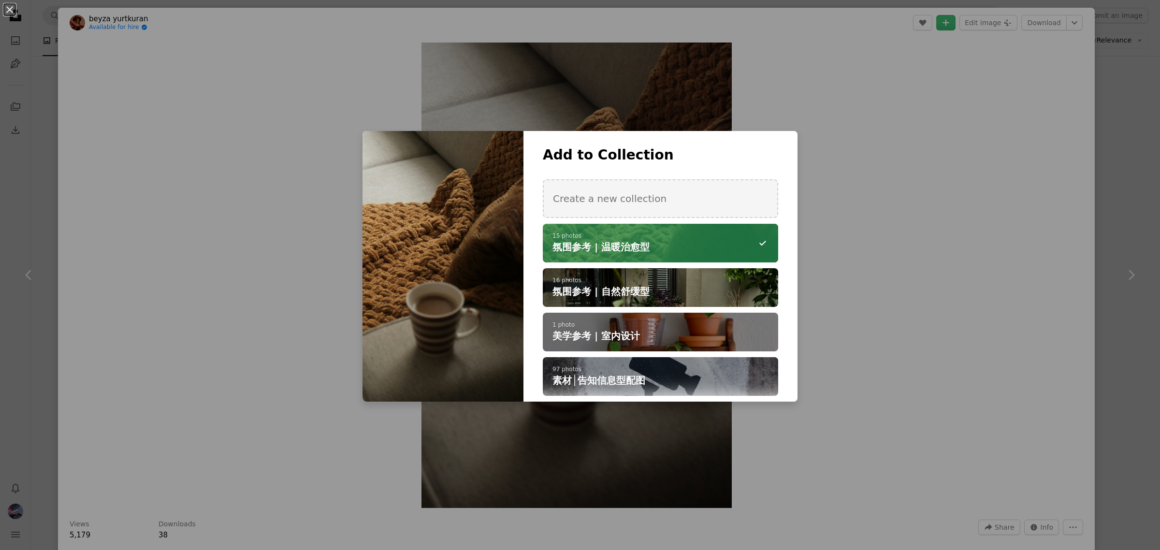
click at [1114, 205] on div "An X shape Add to Collection Create a new collection A checkmark A minus sign 1…" at bounding box center [580, 275] width 1160 height 550
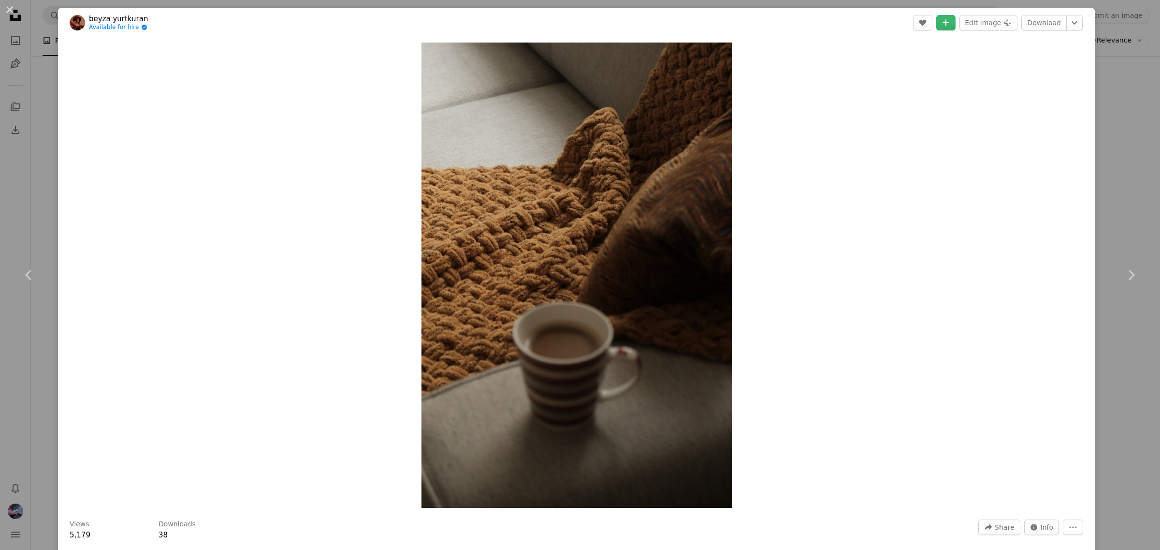
click at [1114, 205] on div "An X shape Chevron left Chevron right [PERSON_NAME] Available for hire A checkm…" at bounding box center [580, 275] width 1160 height 550
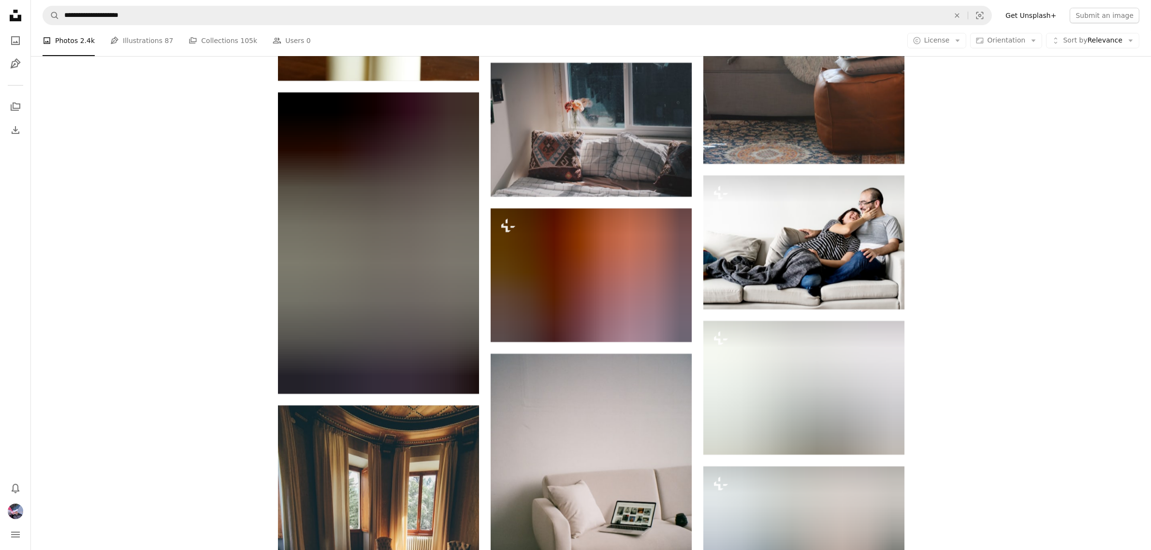
scroll to position [13840, 0]
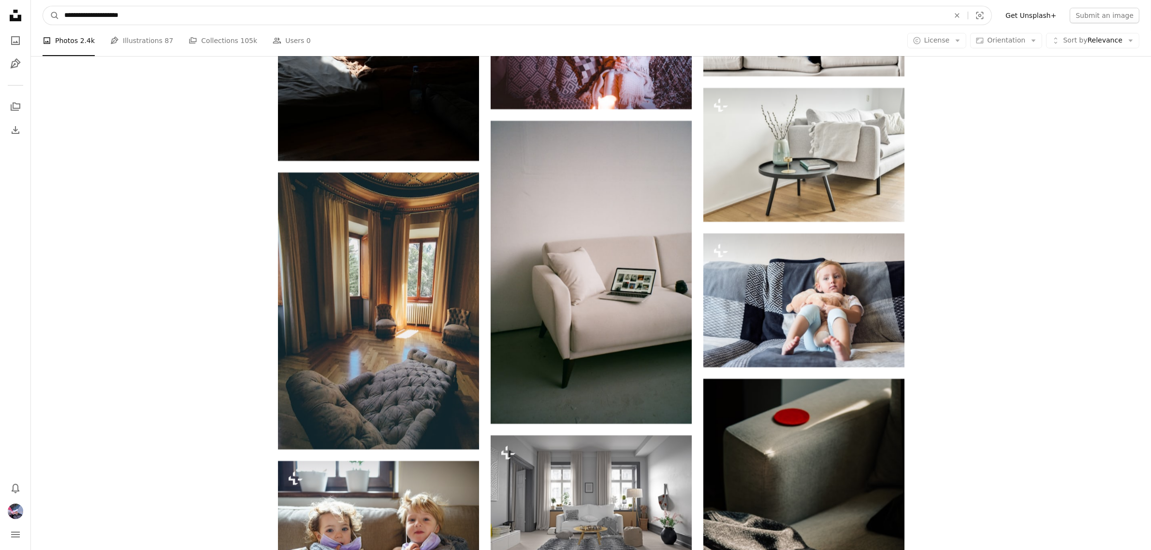
drag, startPoint x: 144, startPoint y: 13, endPoint x: 27, endPoint y: 11, distance: 117.0
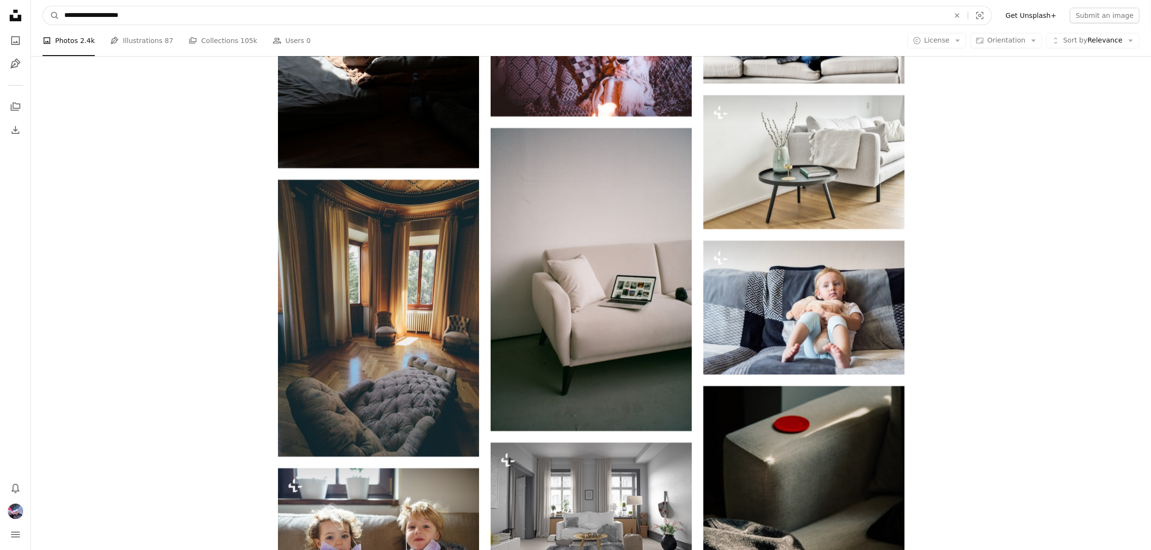
paste input "***"
type input "**********"
click button "A magnifying glass" at bounding box center [51, 15] width 16 height 18
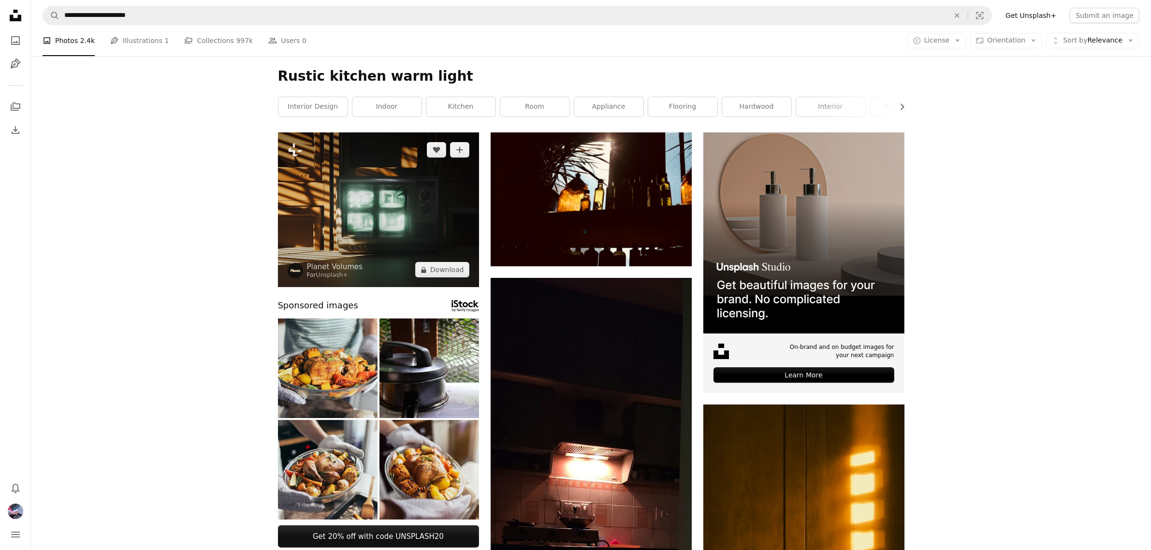
click at [457, 226] on img at bounding box center [378, 209] width 201 height 155
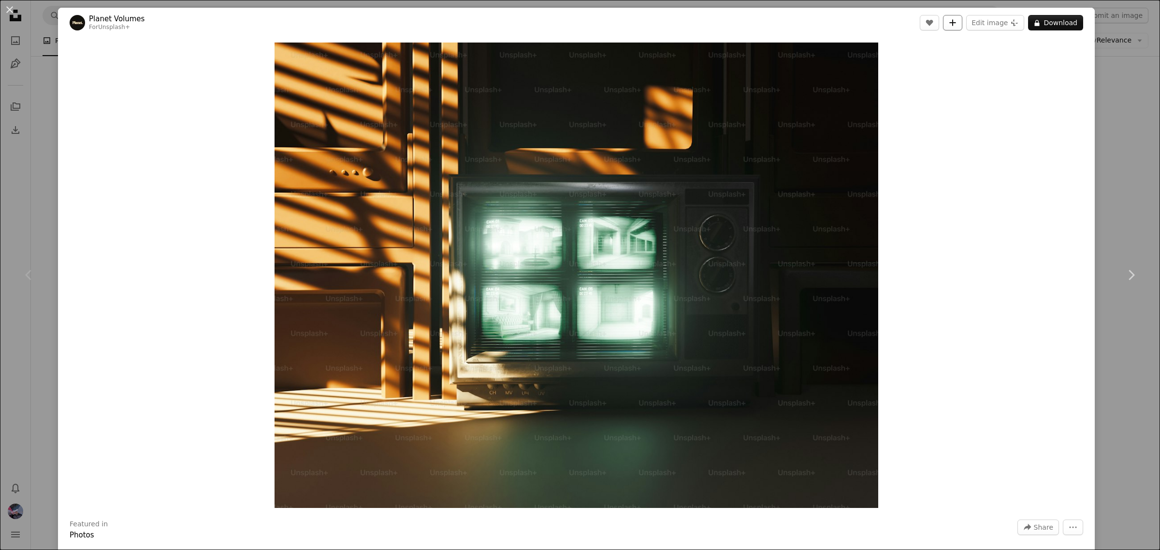
click at [949, 22] on icon "A plus sign" at bounding box center [953, 23] width 8 height 8
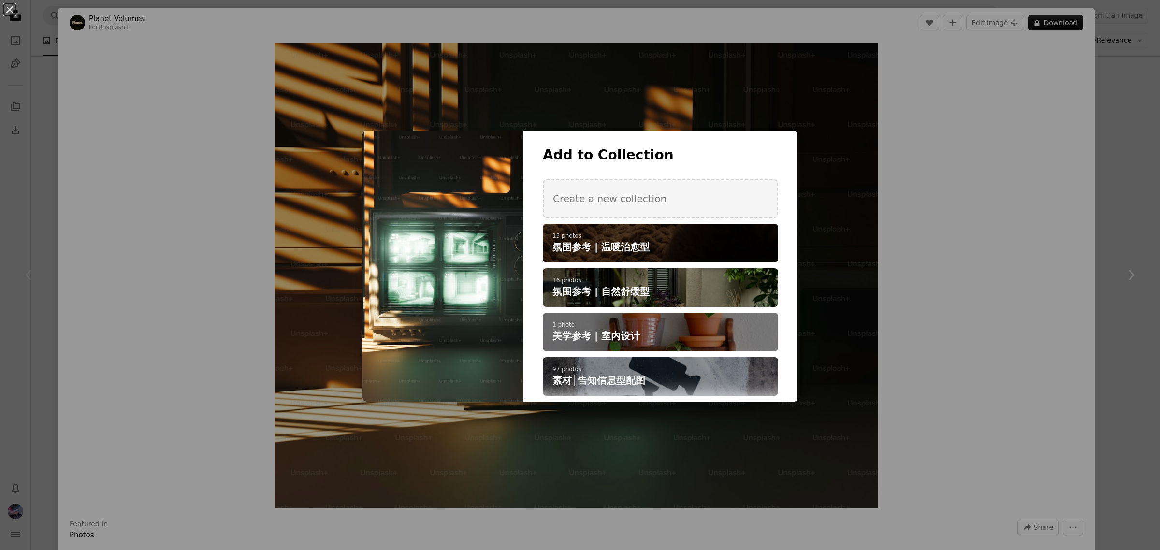
click at [613, 245] on span "氛围参考 | 温暖治愈型" at bounding box center [601, 247] width 97 height 14
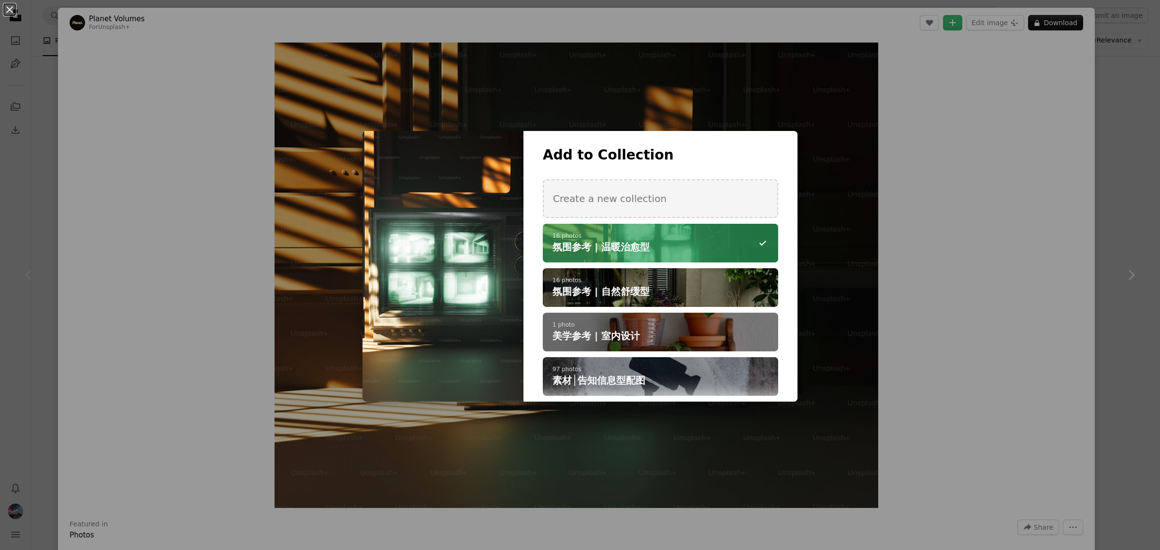
click at [1103, 165] on div "An X shape Add to Collection Create a new collection A checkmark A minus sign 1…" at bounding box center [580, 275] width 1160 height 550
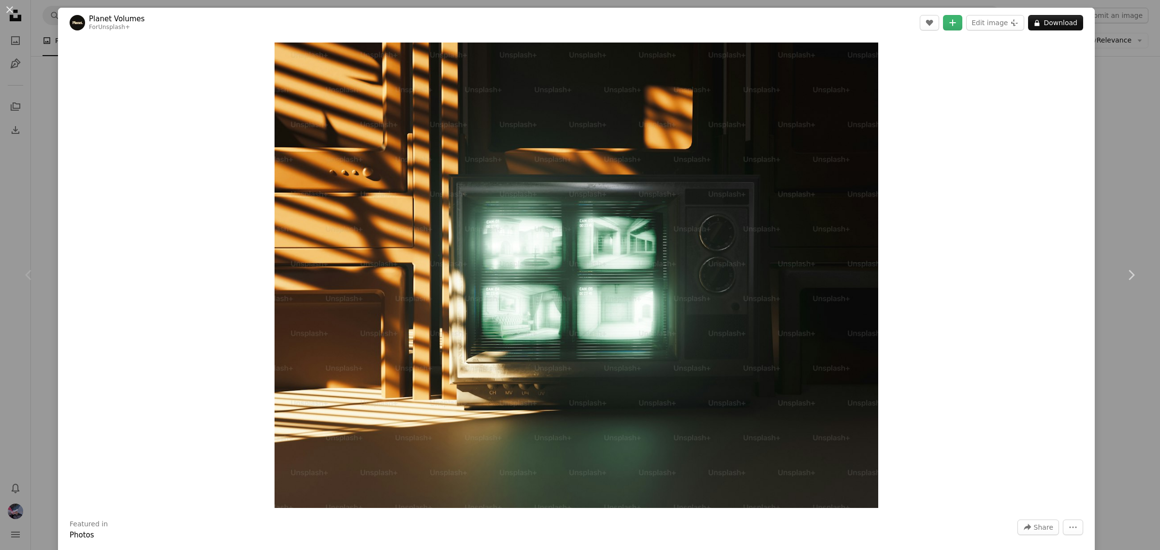
click at [1103, 165] on div "An X shape Chevron left Chevron right Planet Volumes For Unsplash+ A heart A pl…" at bounding box center [580, 275] width 1160 height 550
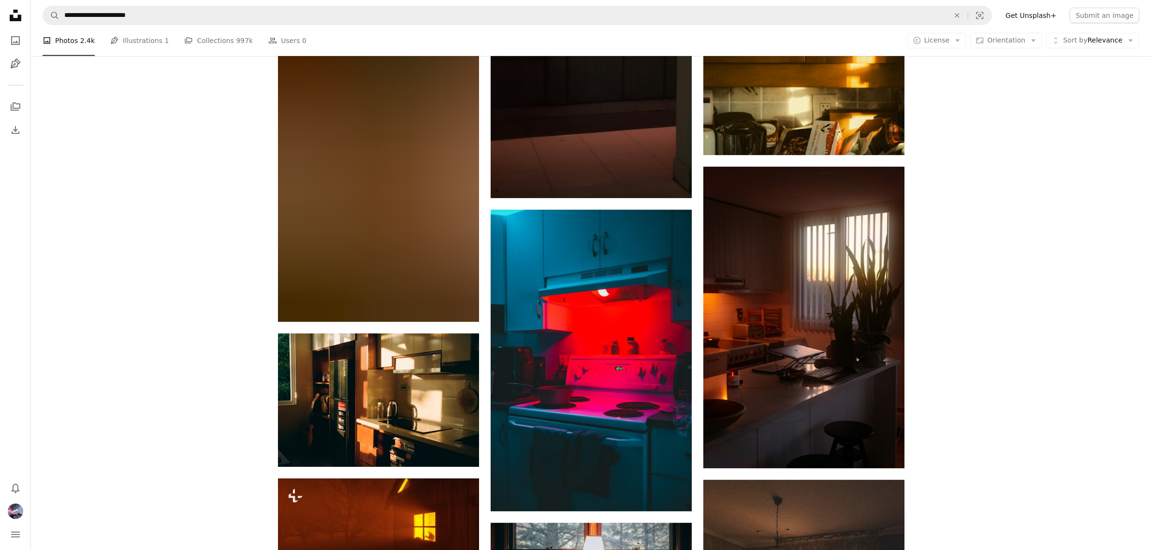
scroll to position [544, 0]
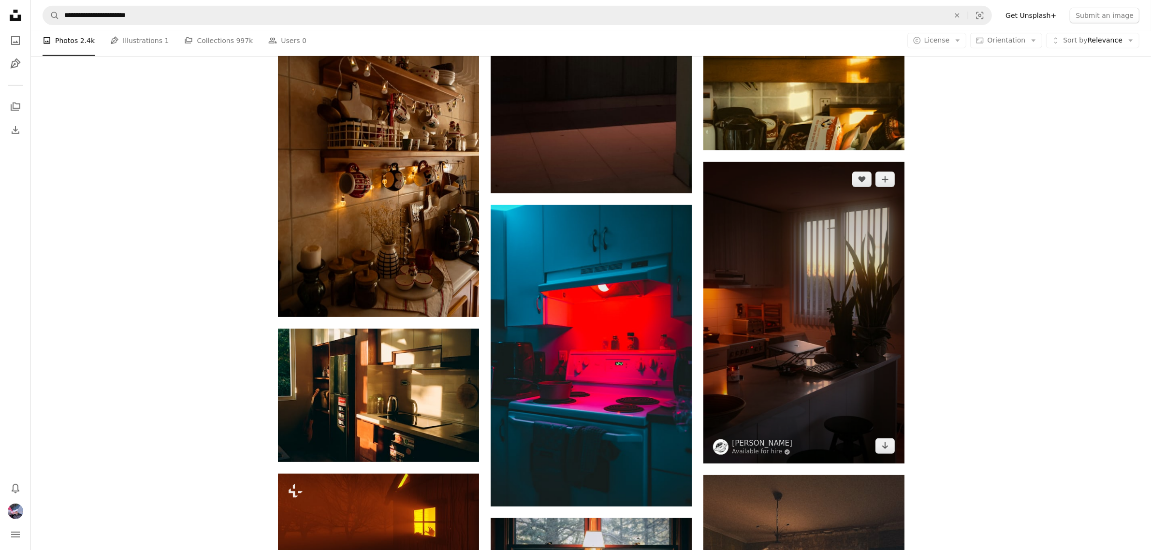
click at [872, 395] on img at bounding box center [804, 313] width 201 height 302
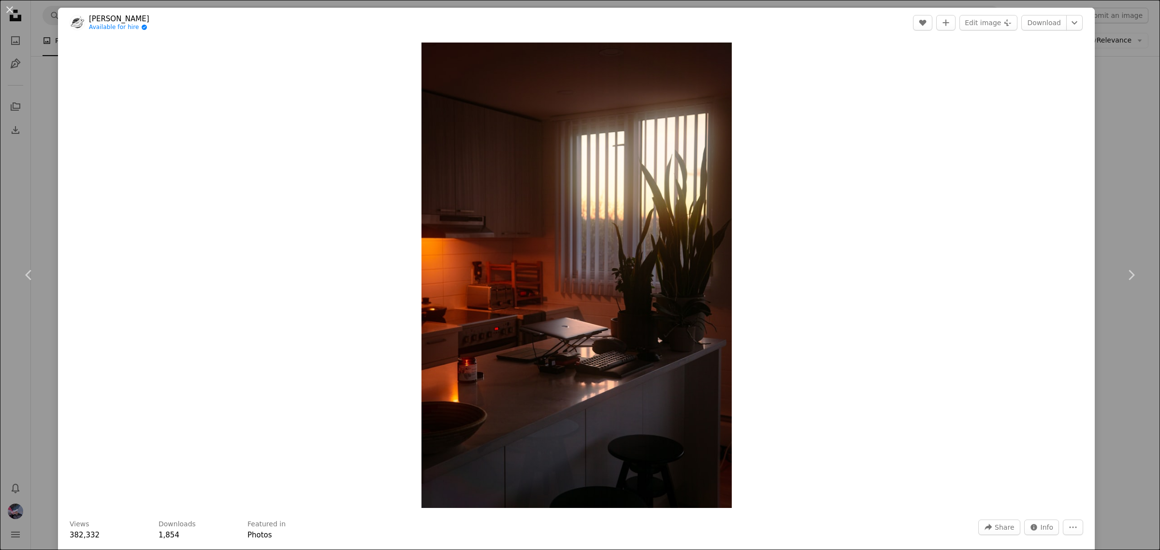
click at [1101, 376] on div "An X shape Chevron left Chevron right [PERSON_NAME] Available for hire A checkm…" at bounding box center [580, 275] width 1160 height 550
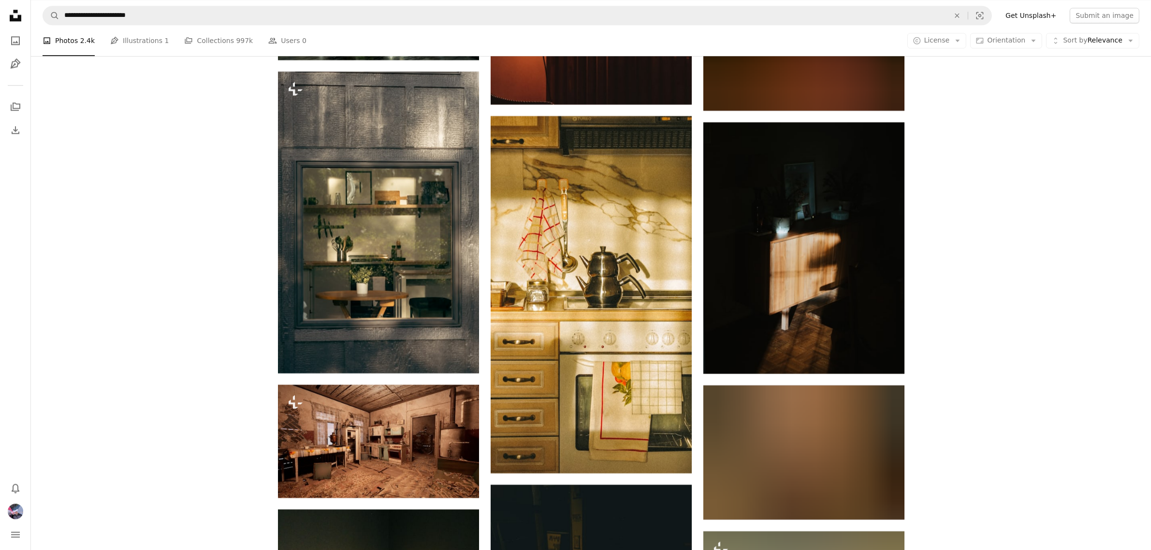
scroll to position [7797, 0]
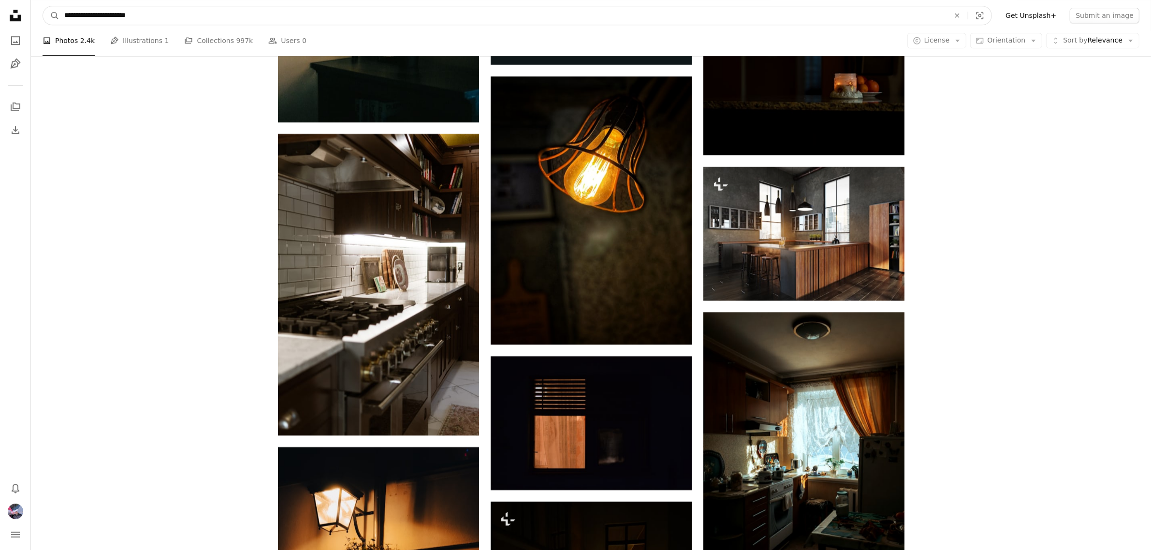
scroll to position [8442, 0]
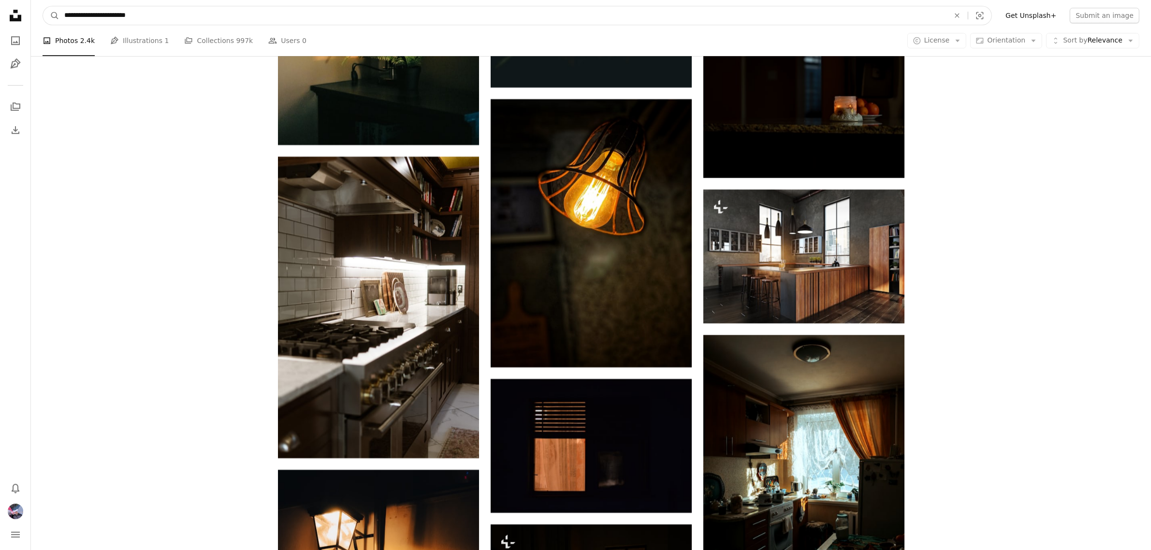
drag, startPoint x: 42, startPoint y: 7, endPoint x: 10, endPoint y: 8, distance: 32.4
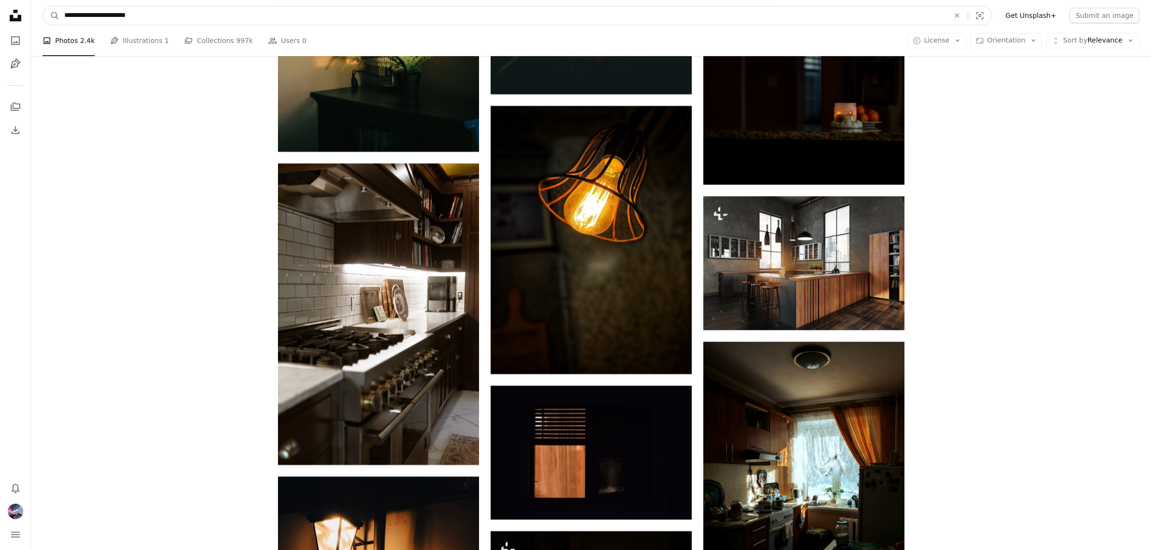
paste input "***"
type input "**********"
click button "A magnifying glass" at bounding box center [51, 15] width 16 height 18
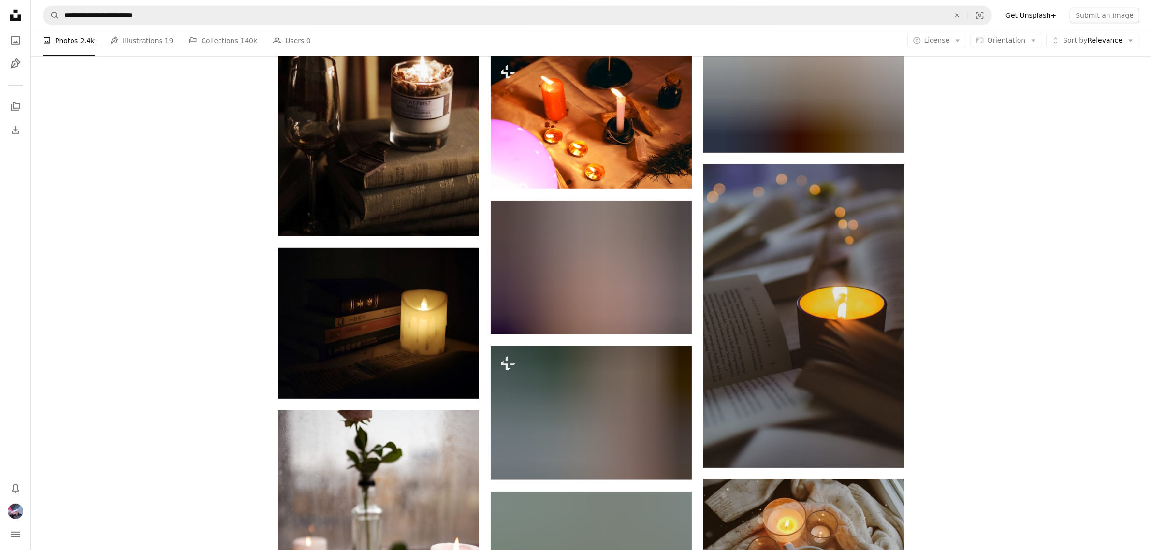
scroll to position [907, 0]
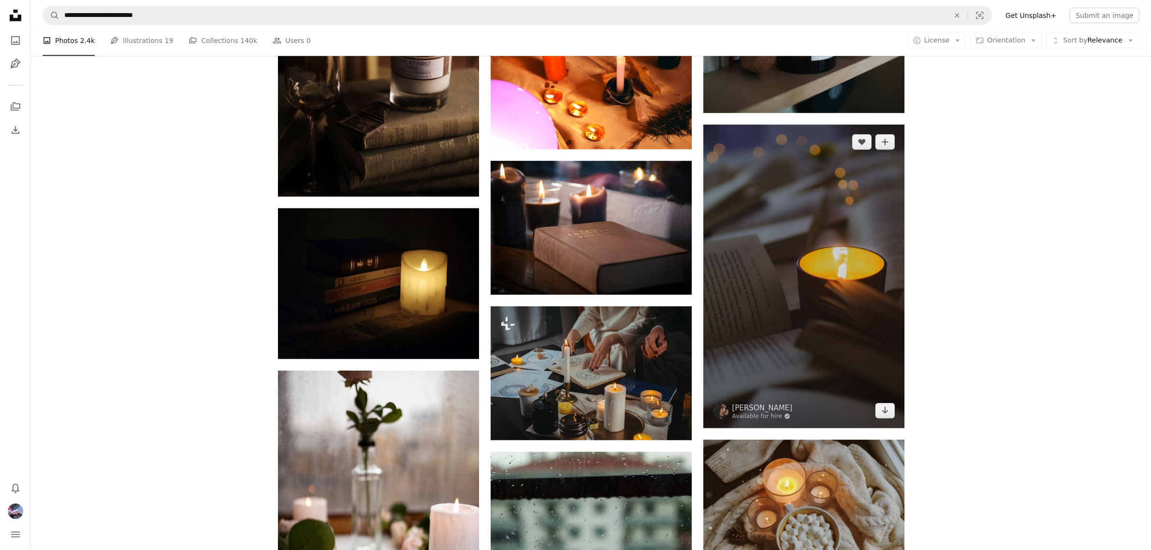
click at [849, 298] on img at bounding box center [804, 277] width 201 height 304
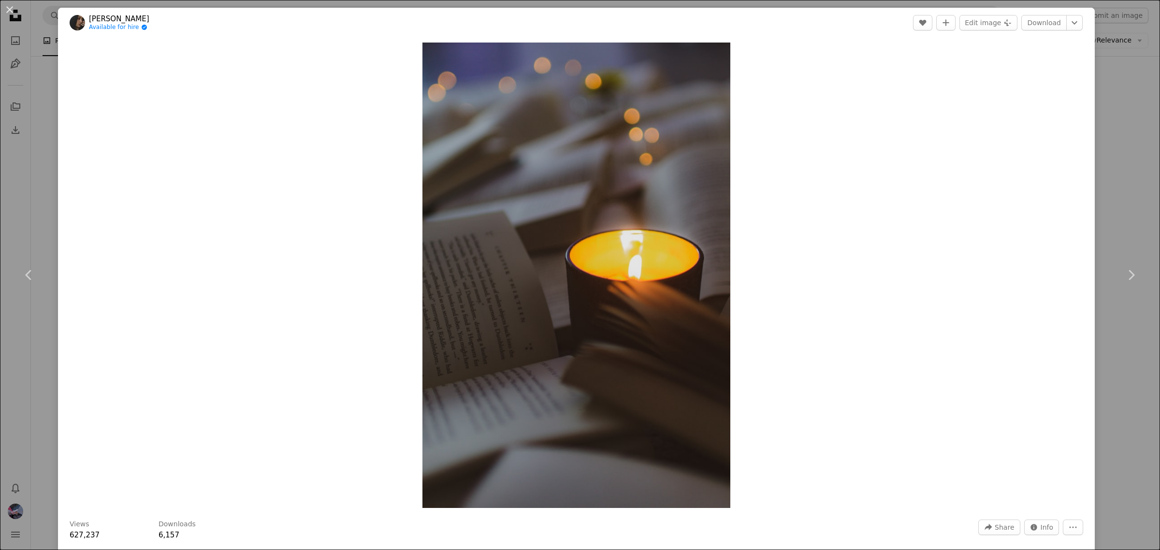
click at [1112, 134] on div "An X shape Chevron left Chevron right [PERSON_NAME] Available for hire A checkm…" at bounding box center [580, 275] width 1160 height 550
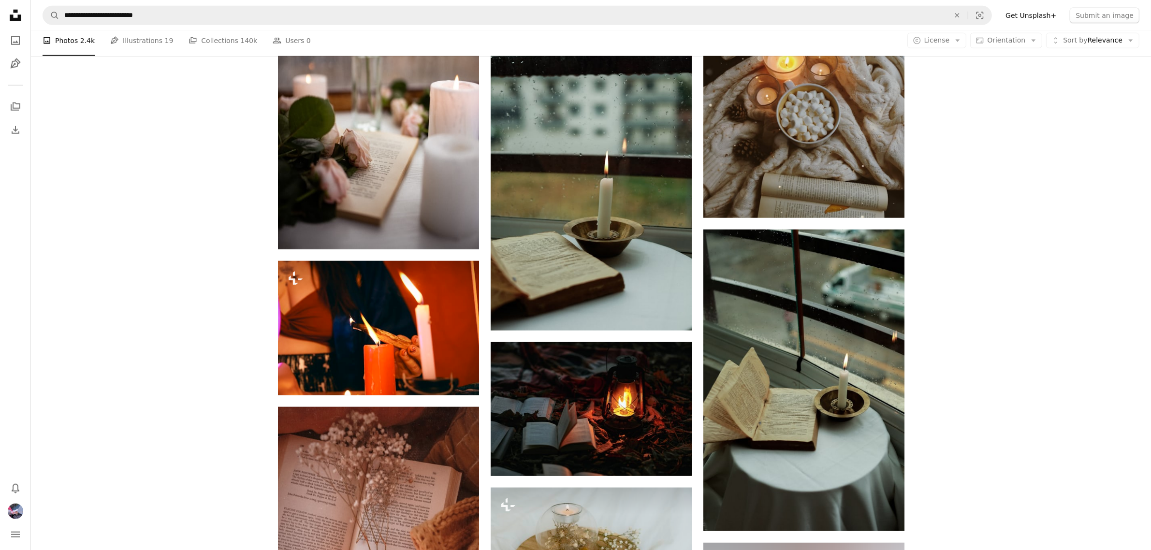
scroll to position [1269, 0]
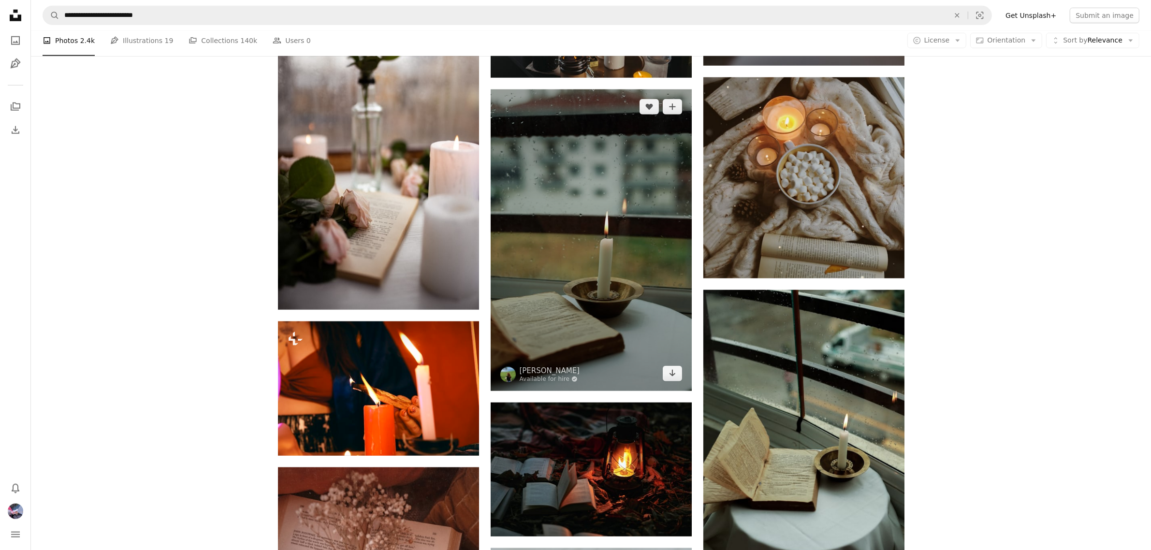
click at [615, 342] on img at bounding box center [591, 240] width 201 height 302
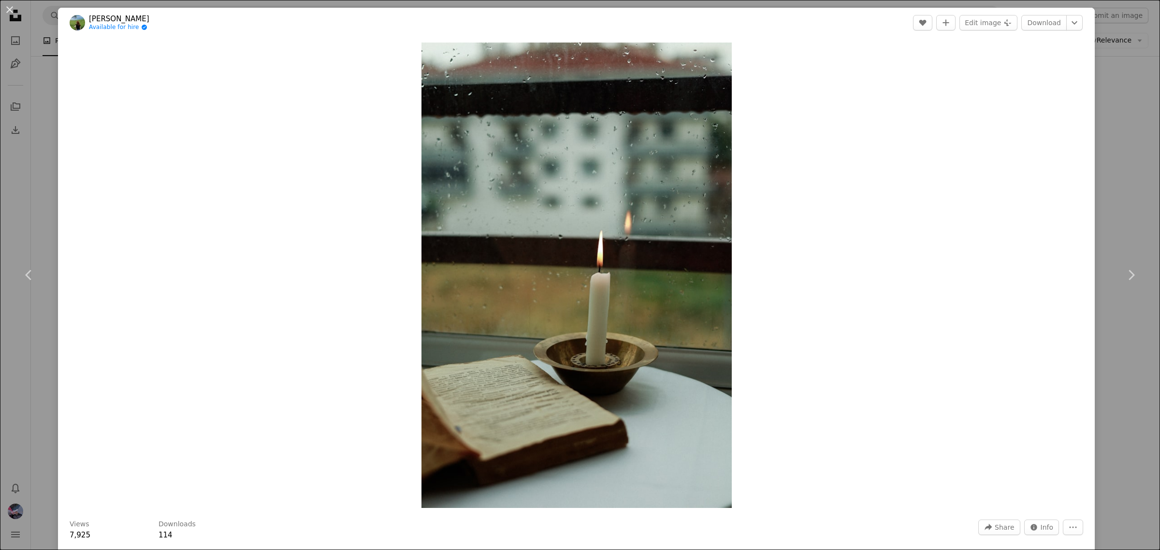
click at [1125, 390] on div "An X shape Chevron left Chevron right [PERSON_NAME] Available for hire A checkm…" at bounding box center [580, 275] width 1160 height 550
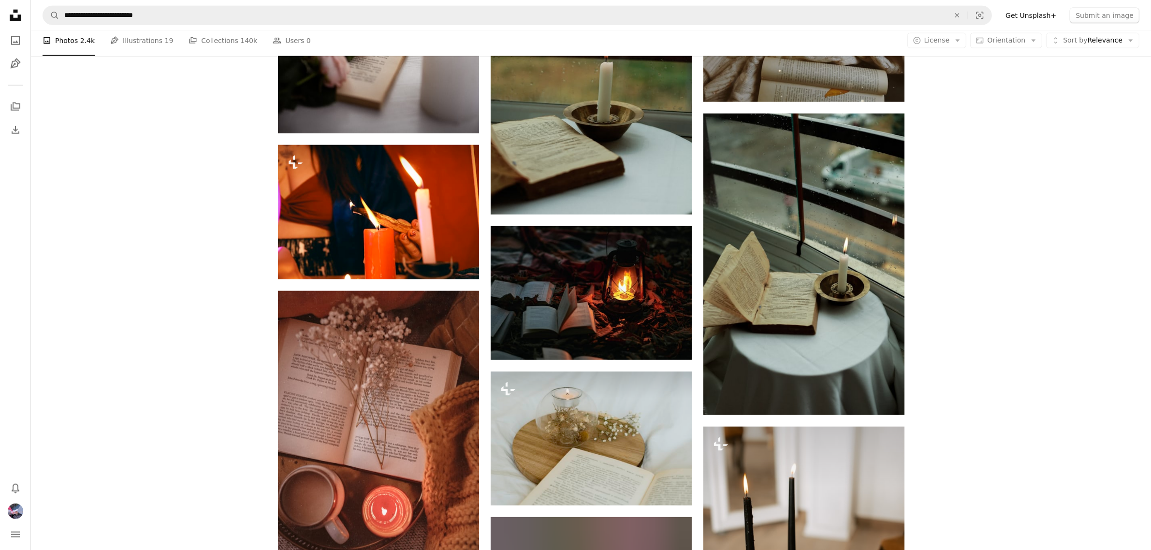
scroll to position [1511, 0]
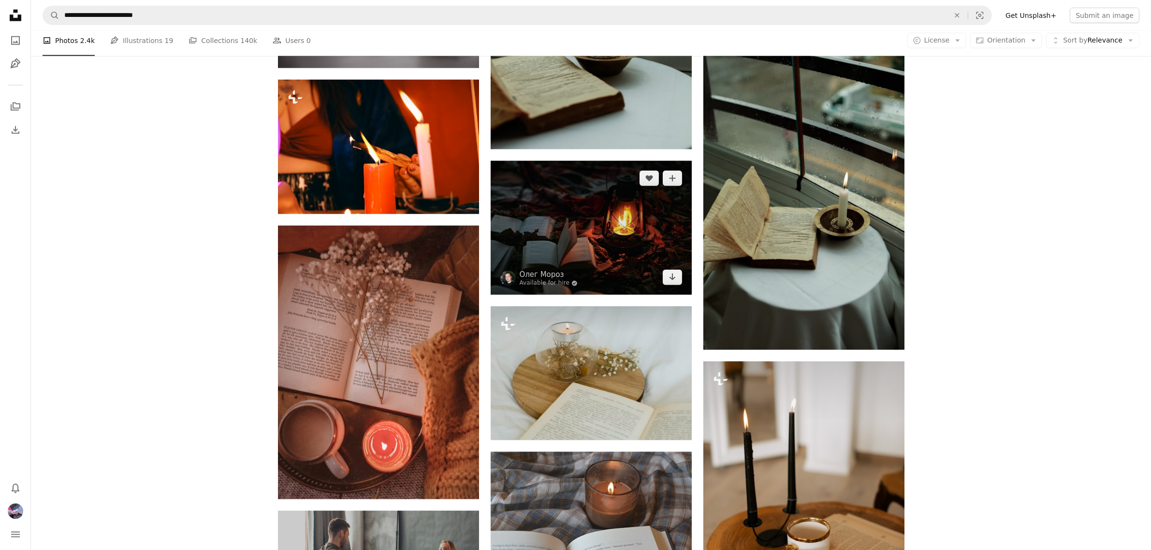
click at [608, 240] on img at bounding box center [591, 228] width 201 height 134
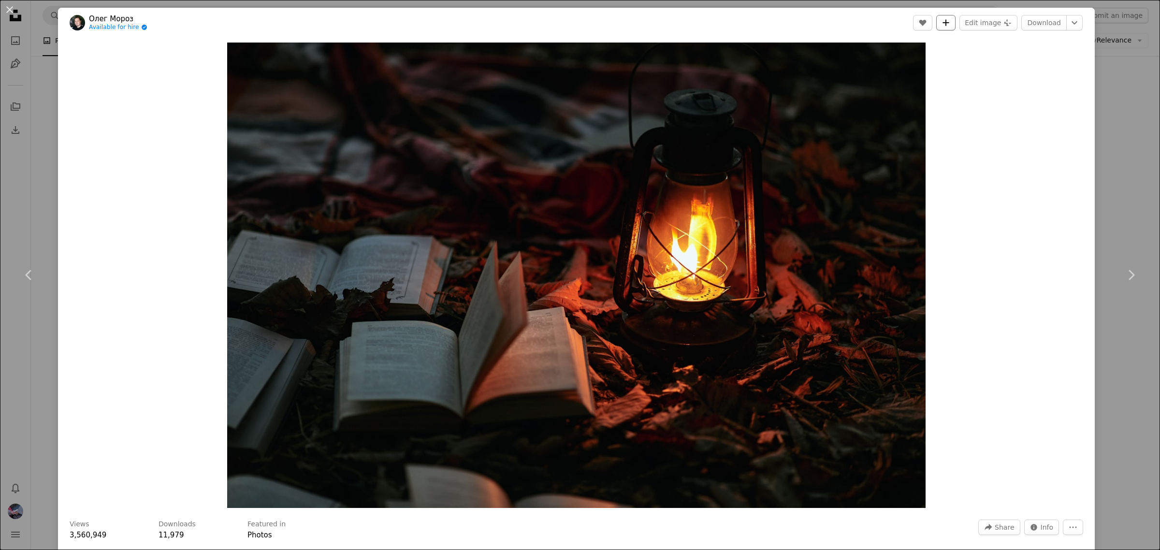
click at [942, 19] on icon "A plus sign" at bounding box center [946, 23] width 8 height 8
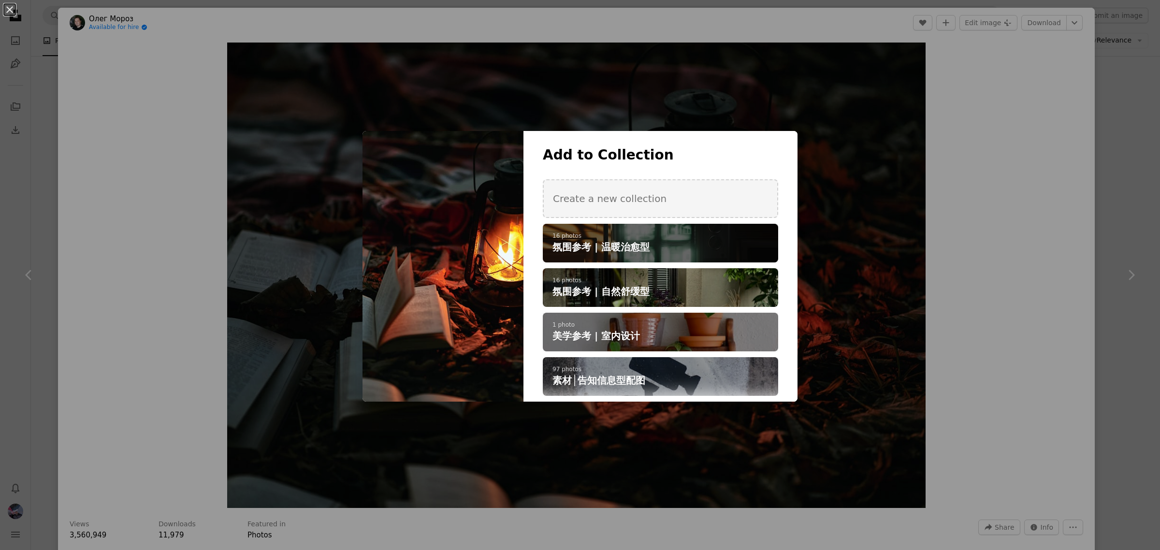
click at [678, 251] on h4 "氛围参考 | 温暖治愈型" at bounding box center [655, 247] width 205 height 14
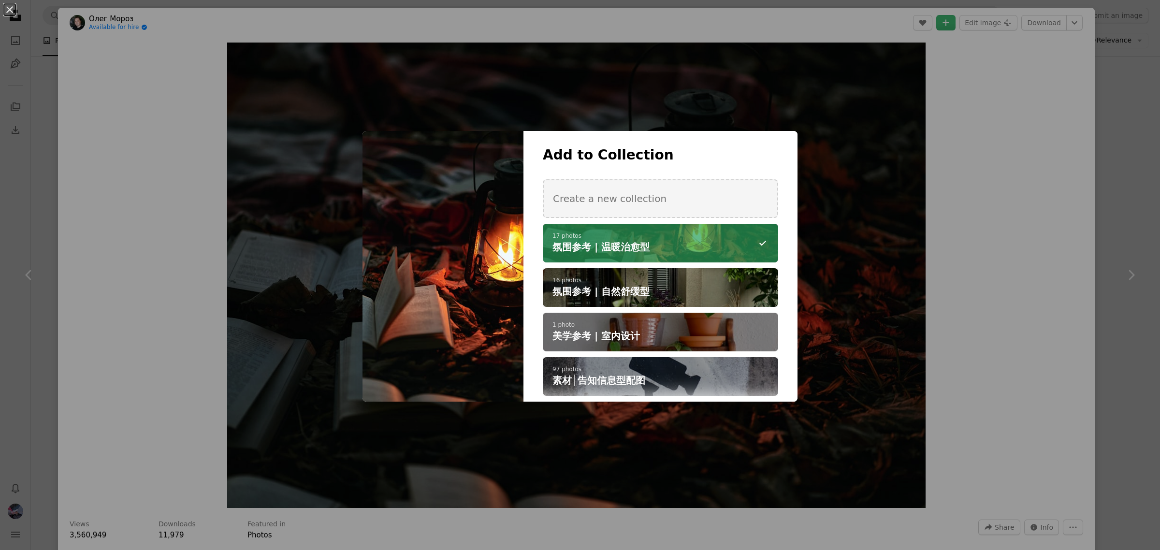
click at [1108, 185] on div "An X shape Add to Collection Create a new collection A checkmark A minus sign 1…" at bounding box center [580, 275] width 1160 height 550
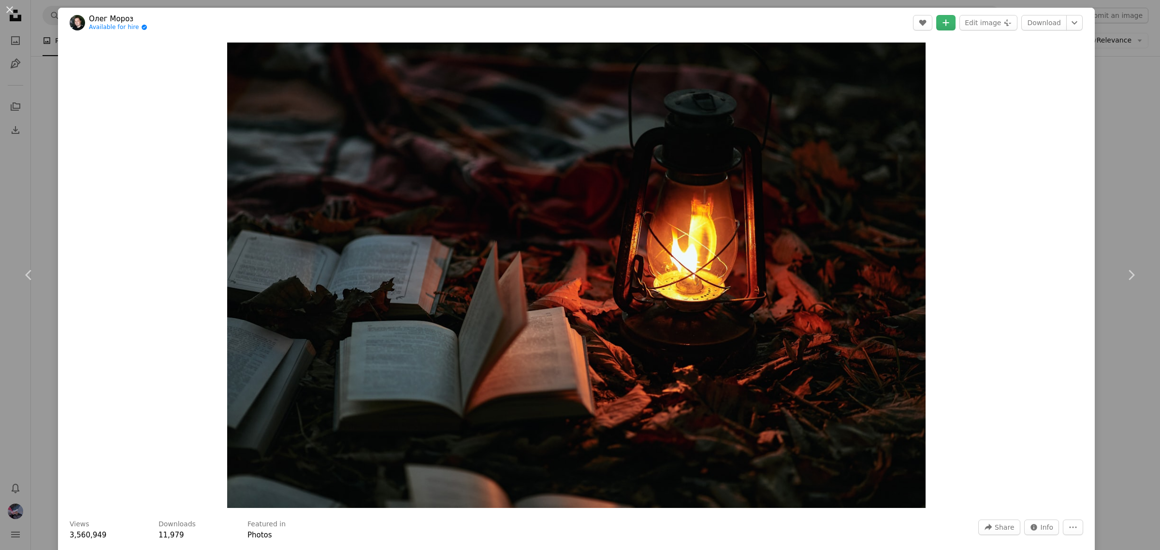
click at [1108, 185] on div "An X shape Chevron left Chevron right [PERSON_NAME] Available for hire A checkm…" at bounding box center [580, 275] width 1160 height 550
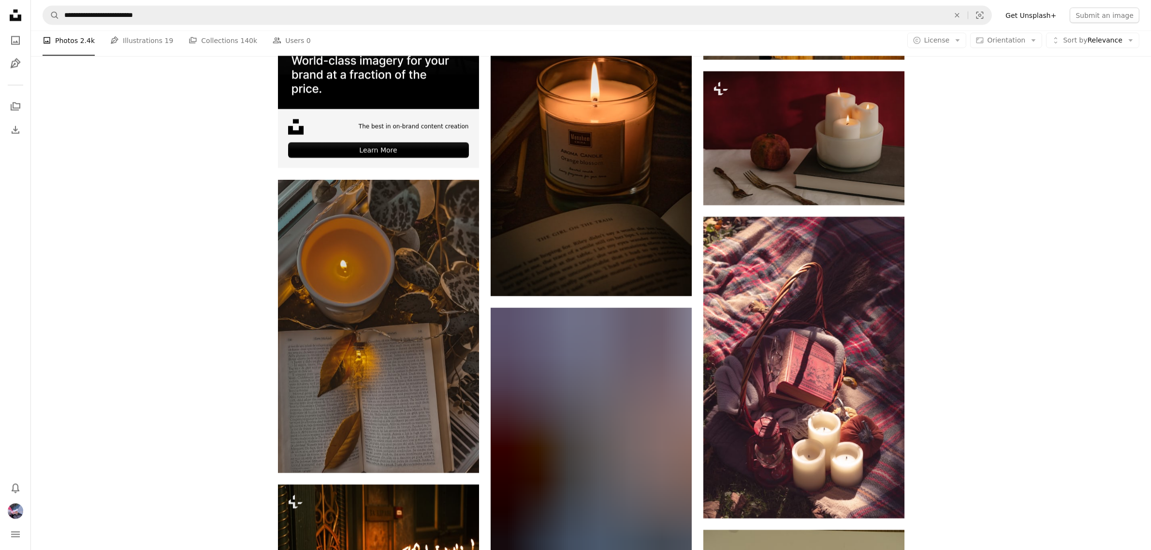
scroll to position [2115, 0]
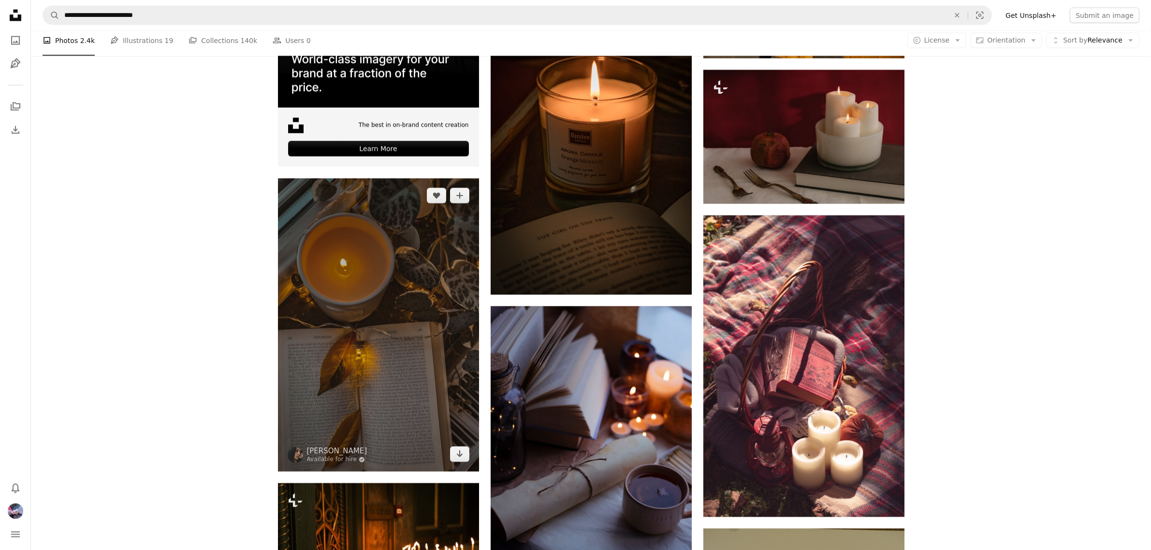
click at [392, 302] on img at bounding box center [378, 324] width 201 height 293
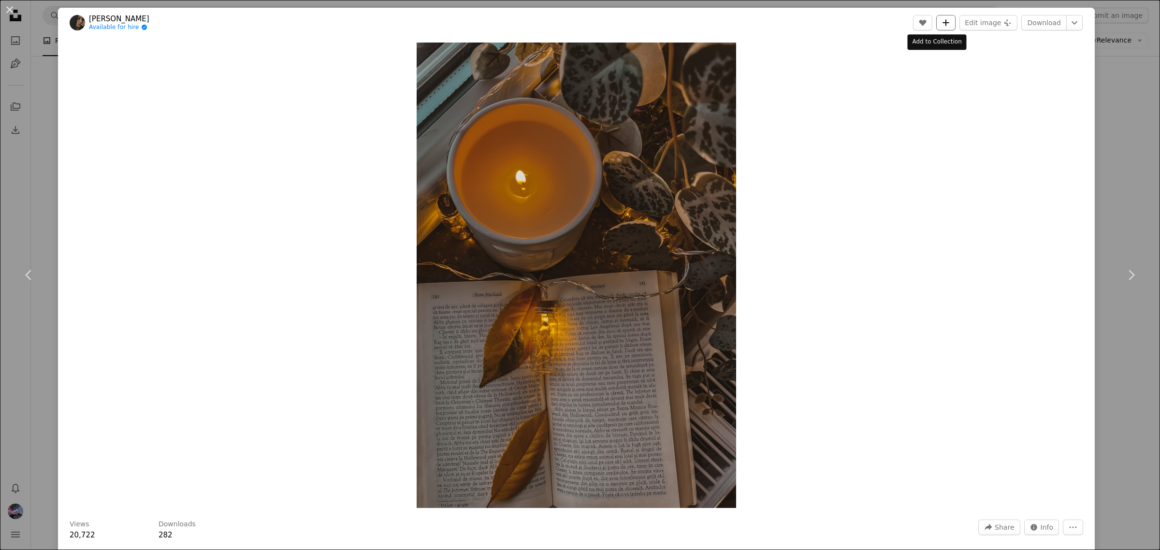
click at [942, 25] on icon "A plus sign" at bounding box center [946, 23] width 8 height 8
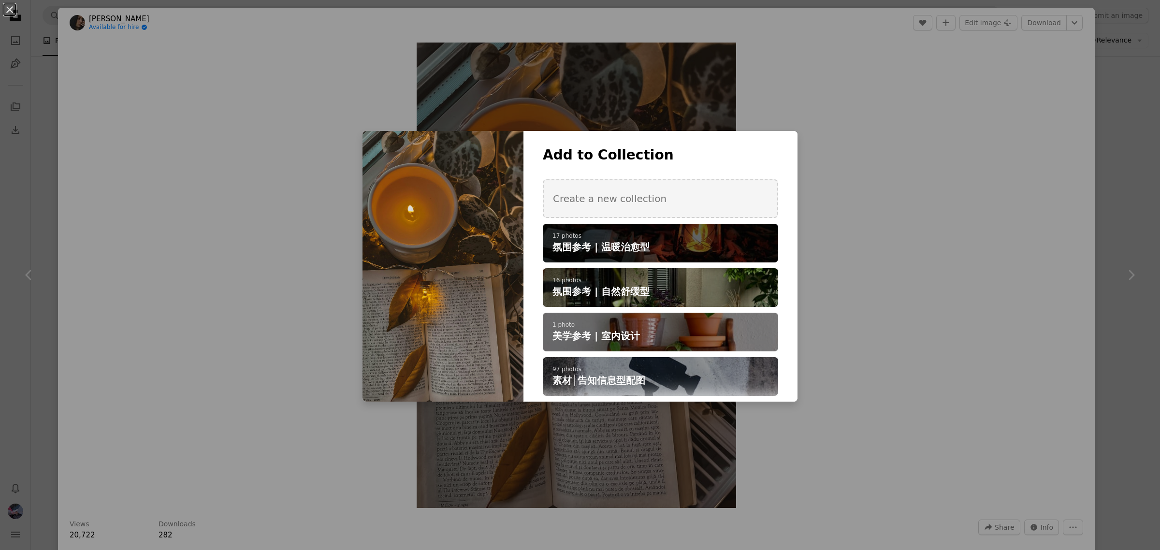
click at [615, 238] on p "17 photos" at bounding box center [661, 237] width 216 height 8
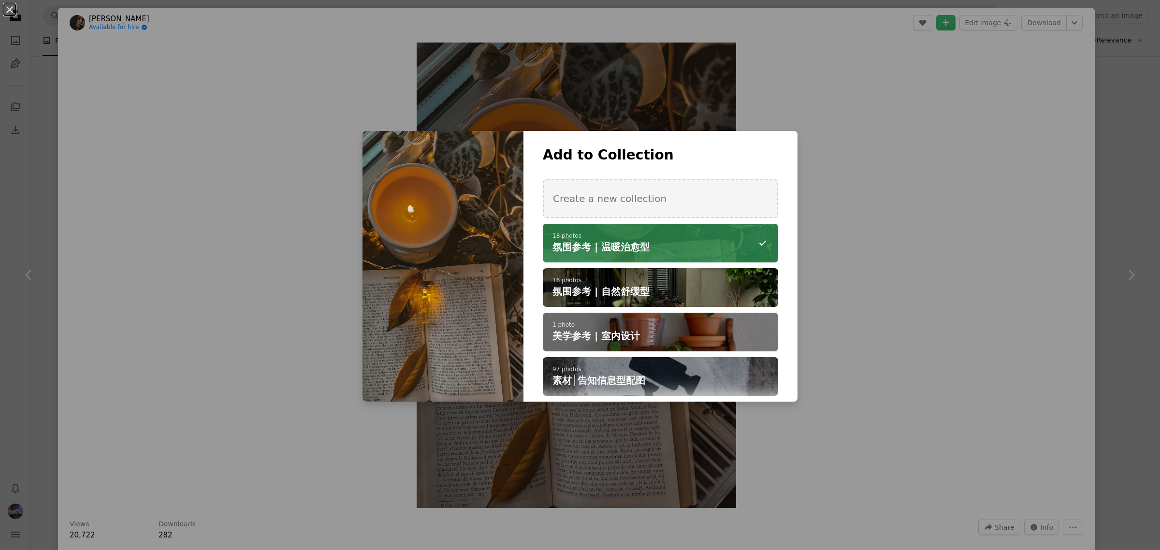
click at [894, 308] on div "An X shape Add to Collection Create a new collection A checkmark A minus sign 1…" at bounding box center [580, 275] width 1160 height 550
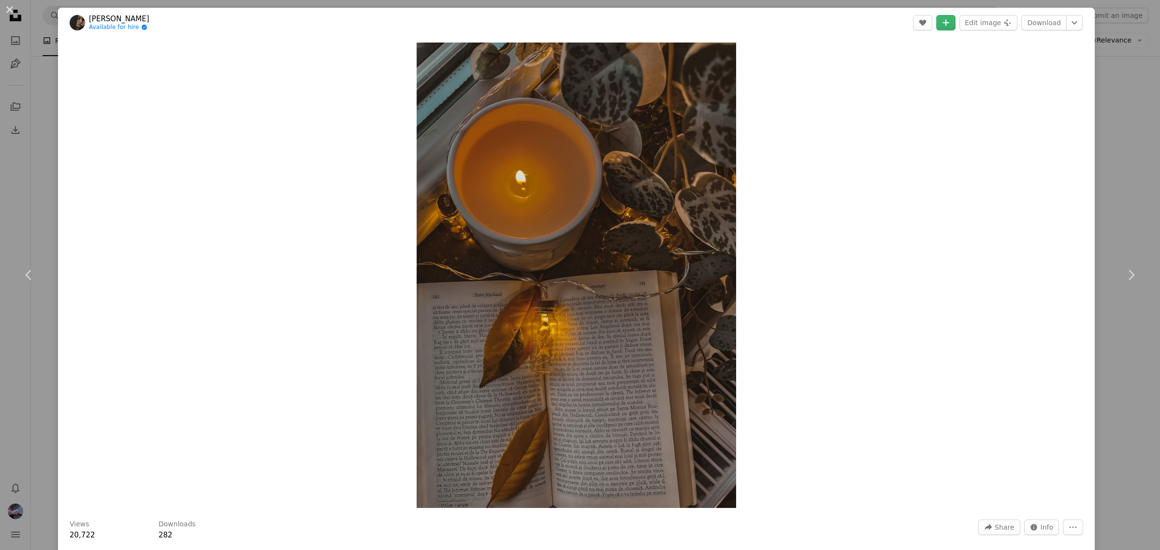
click at [1109, 226] on div "An X shape Chevron left Chevron right [PERSON_NAME] Available for hire A checkm…" at bounding box center [580, 275] width 1160 height 550
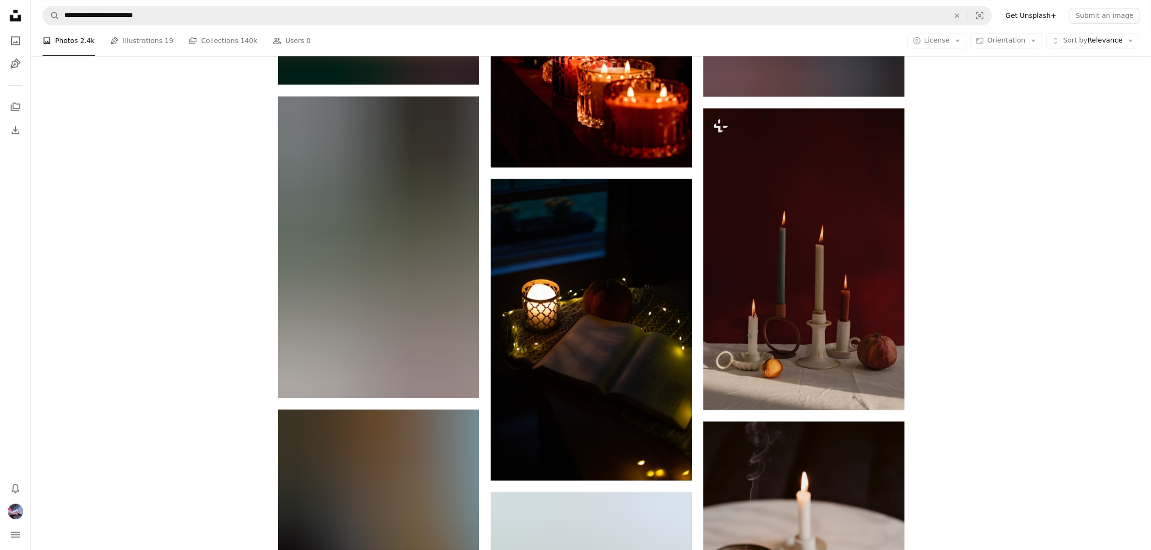
scroll to position [3143, 0]
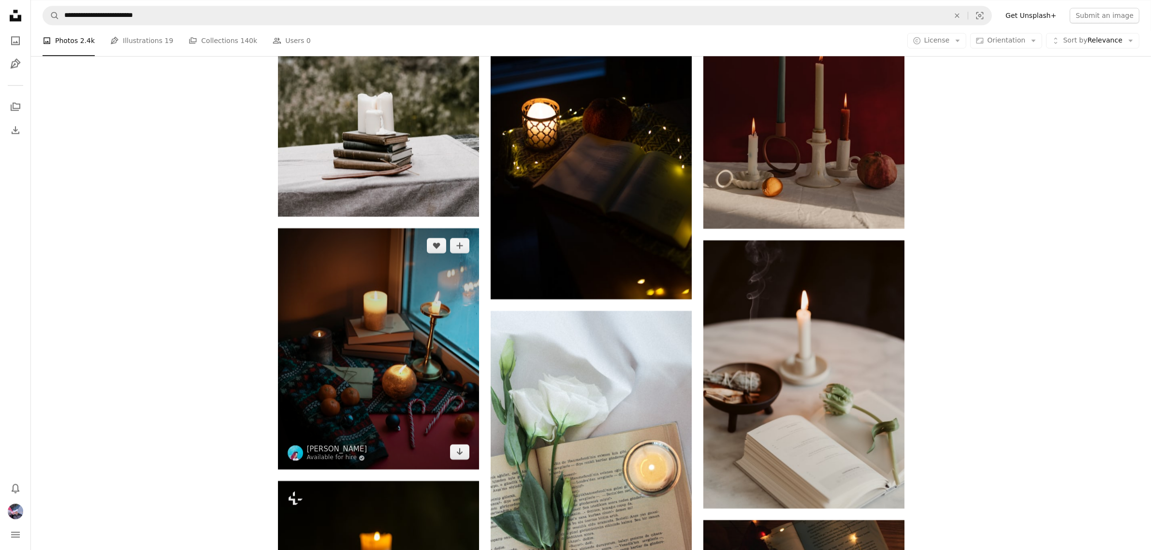
click at [413, 355] on img at bounding box center [378, 348] width 201 height 241
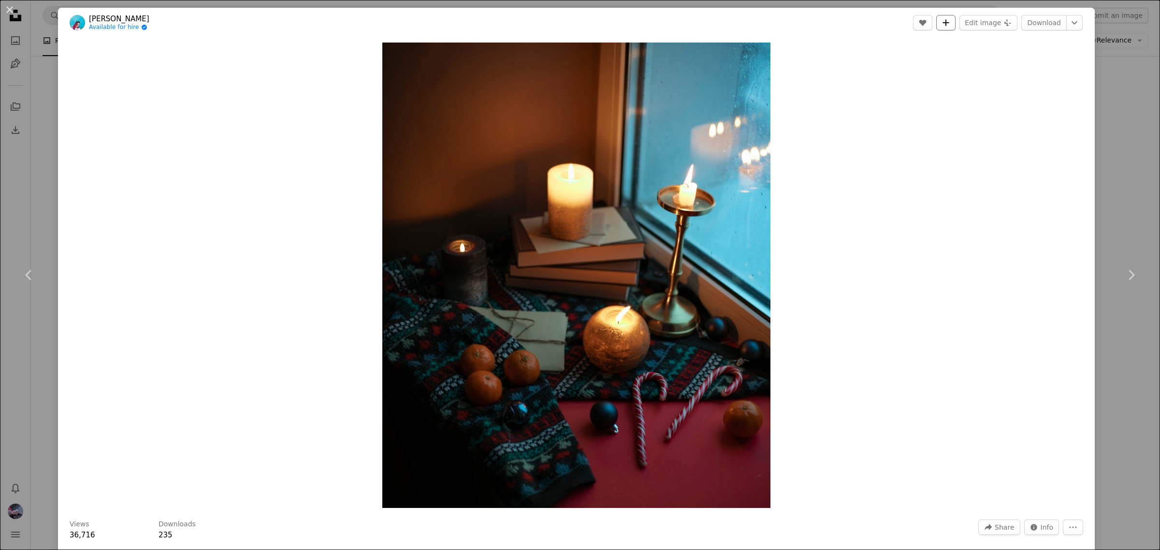
click at [942, 25] on icon "A plus sign" at bounding box center [946, 23] width 8 height 8
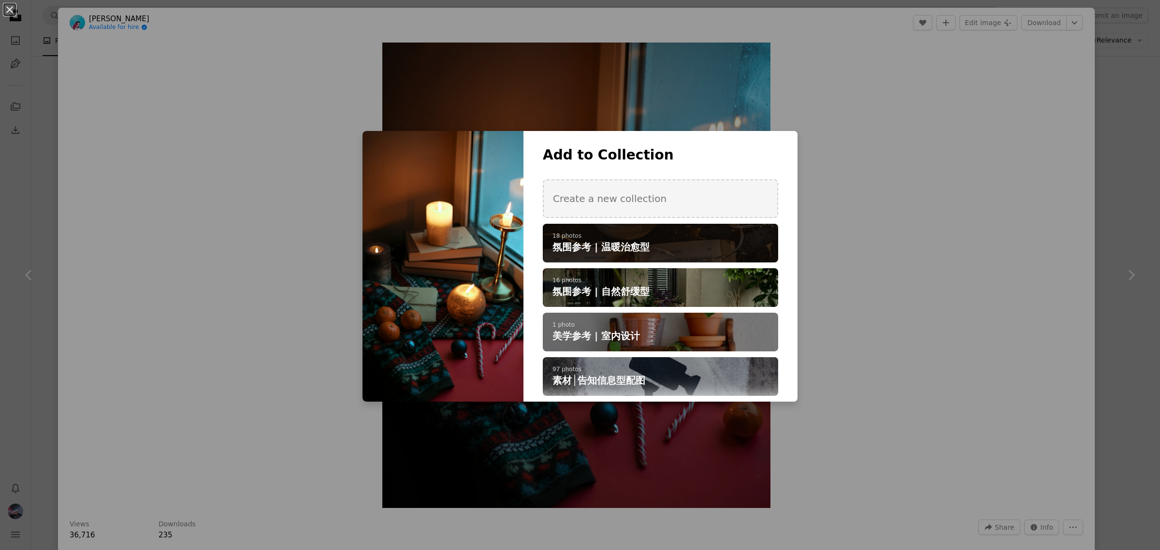
click at [638, 238] on p "18 photos" at bounding box center [661, 237] width 216 height 8
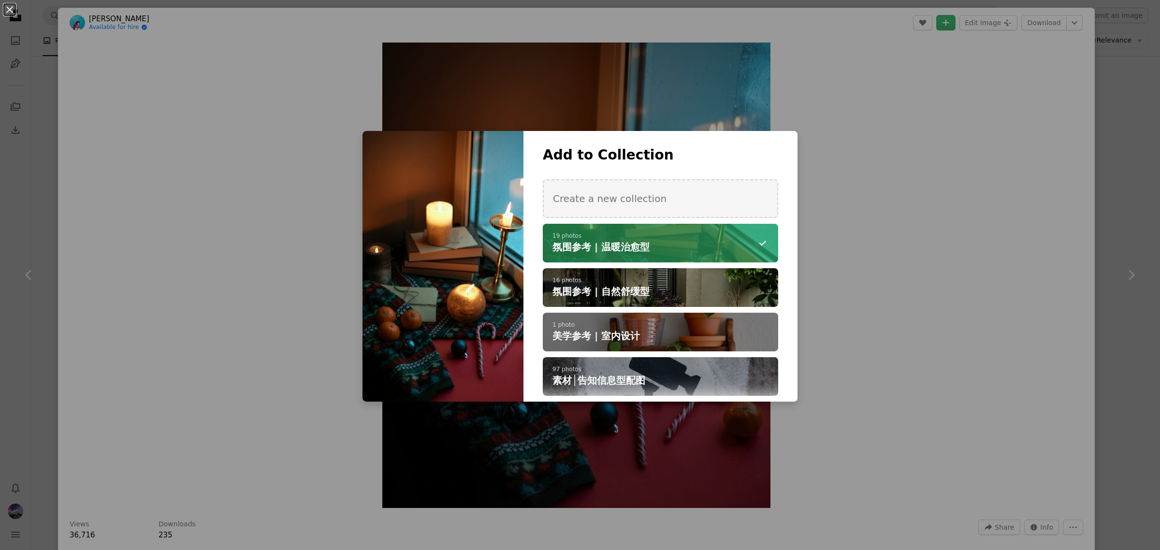
click at [932, 312] on div "An X shape Add to Collection Create a new collection A checkmark A minus sign 1…" at bounding box center [580, 275] width 1160 height 550
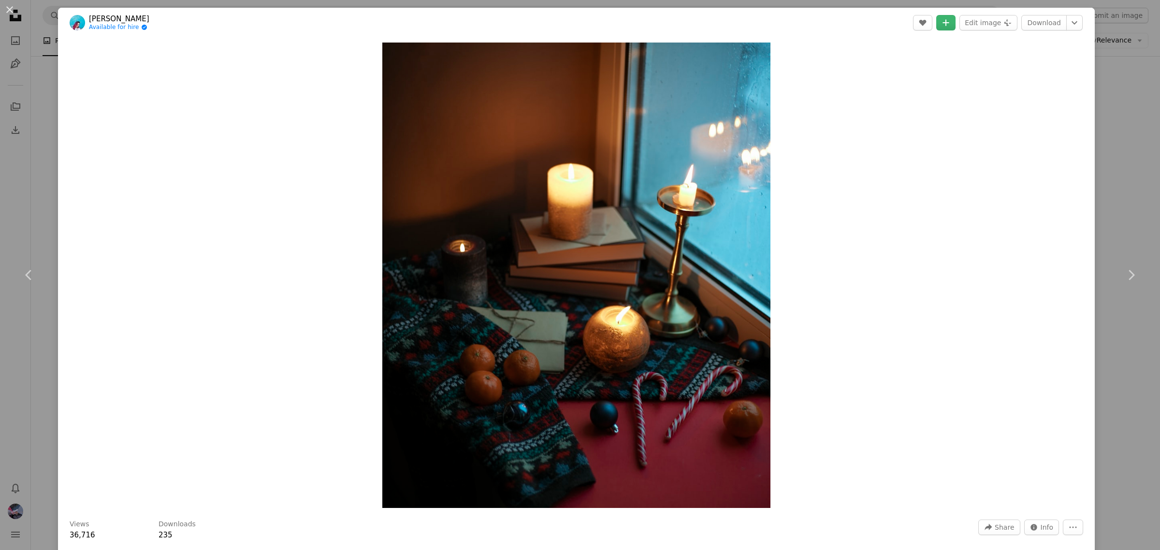
click at [1111, 222] on div "An X shape Chevron left Chevron right [PERSON_NAME] Available for hire A checkm…" at bounding box center [580, 275] width 1160 height 550
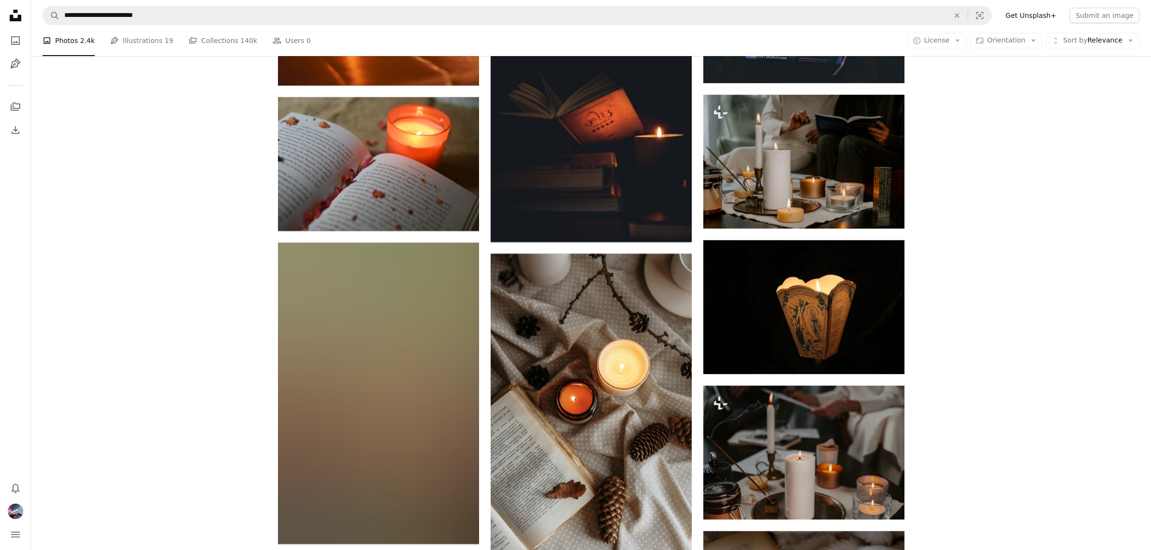
scroll to position [4533, 0]
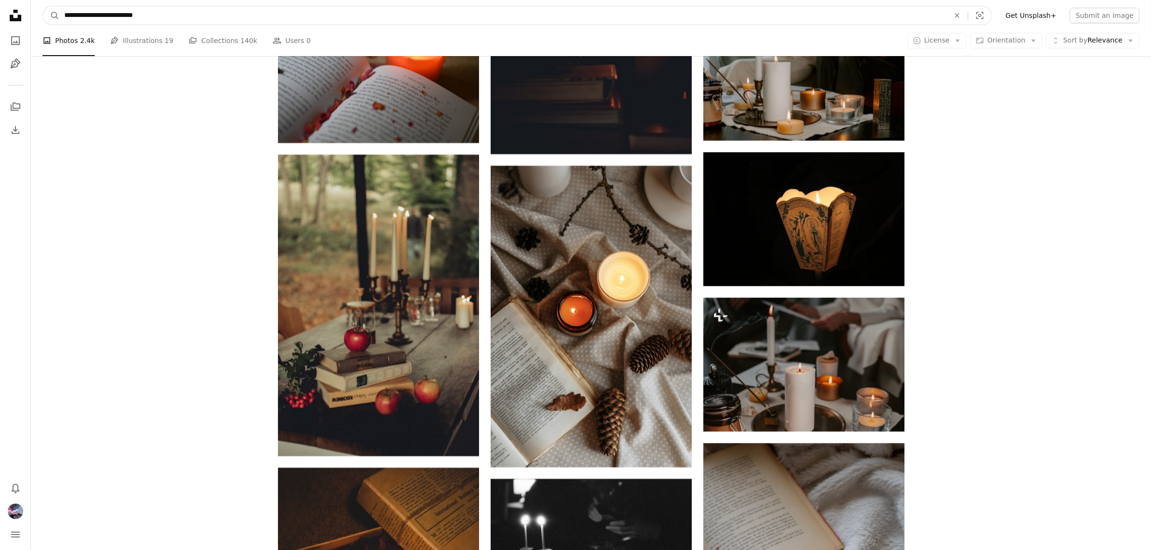
drag, startPoint x: 172, startPoint y: 14, endPoint x: 0, endPoint y: 12, distance: 172.1
paste input "Find visuals sitewide"
type input "**********"
click button "A magnifying glass" at bounding box center [51, 15] width 16 height 18
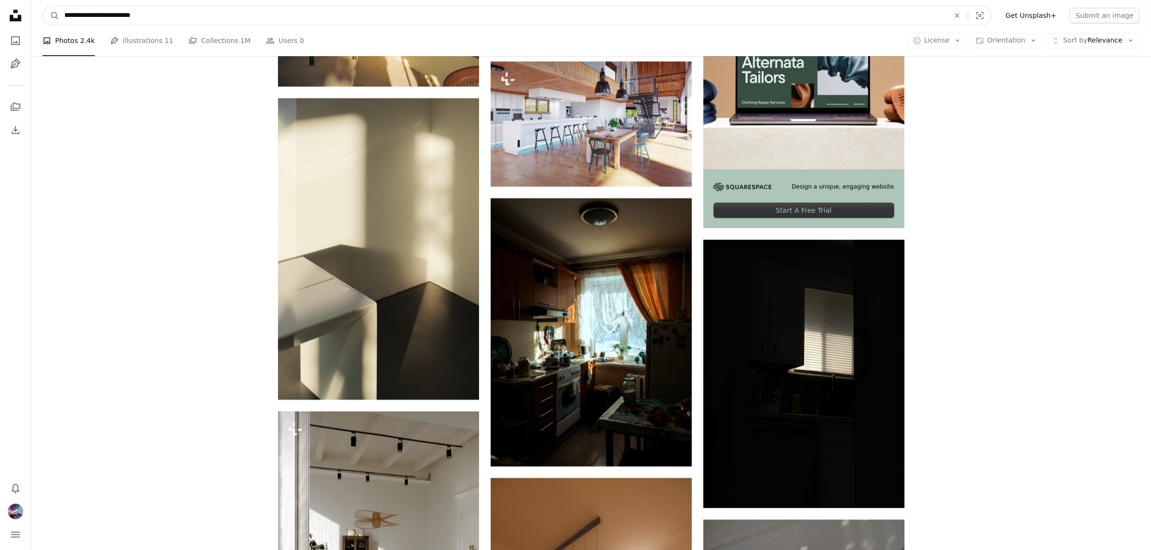
scroll to position [3612, 0]
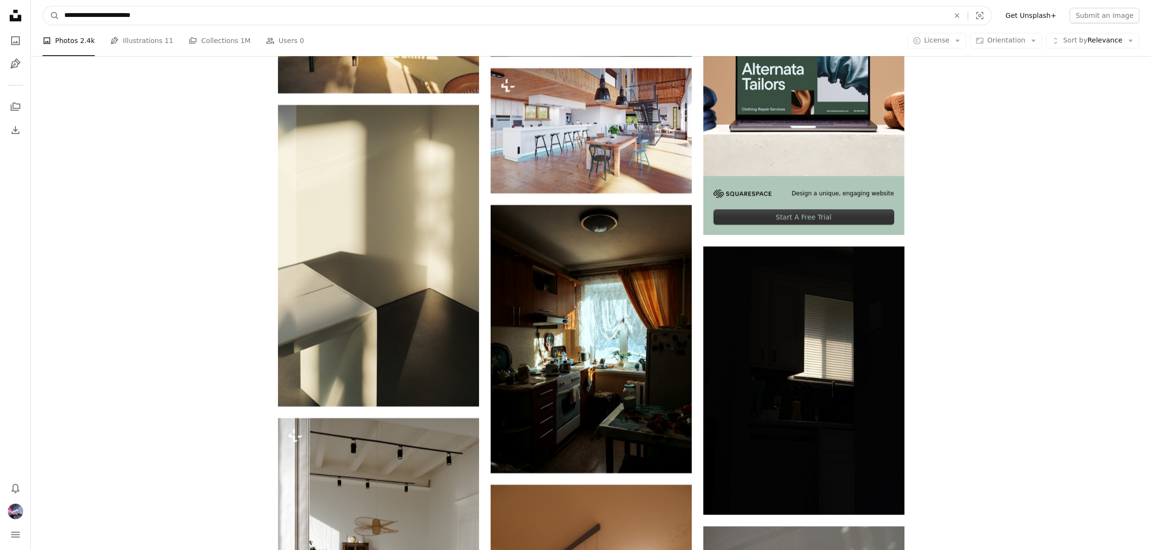
drag, startPoint x: 172, startPoint y: 16, endPoint x: 0, endPoint y: 10, distance: 171.3
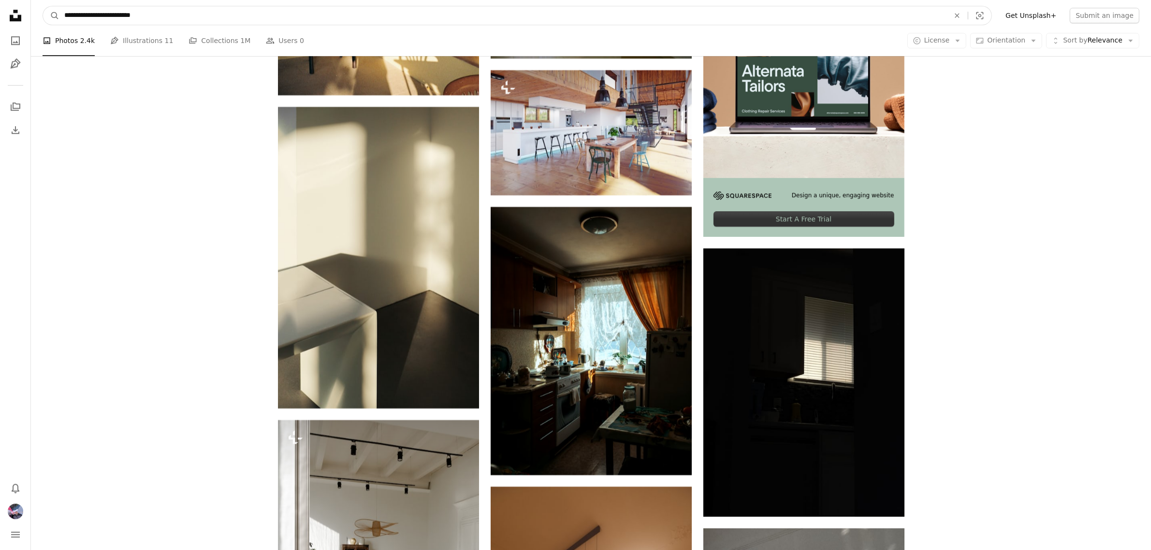
paste input "Find visuals sitewide"
type input "**********"
click button "A magnifying glass" at bounding box center [51, 15] width 16 height 18
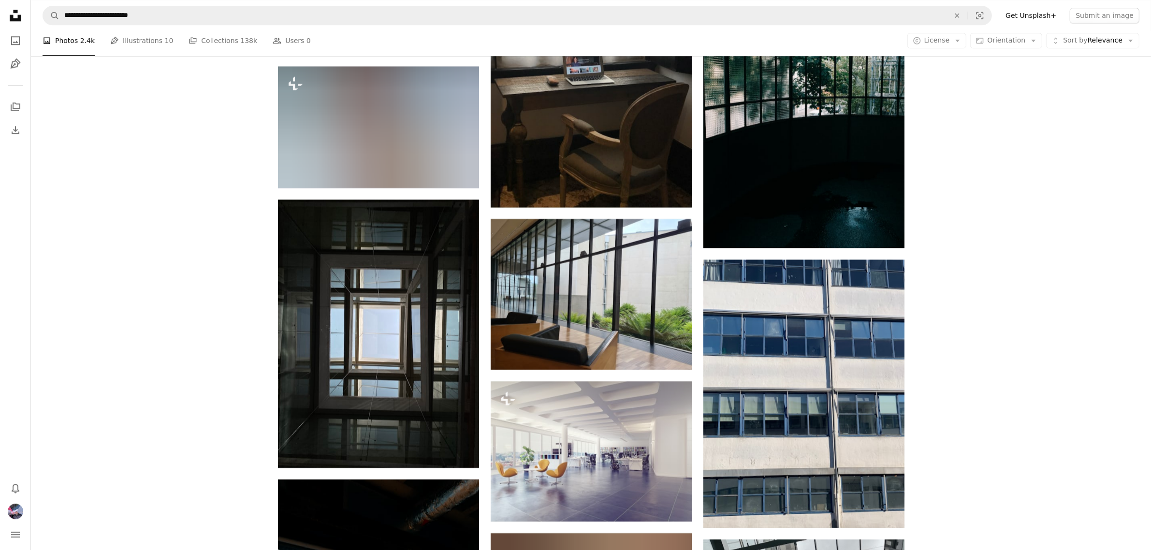
scroll to position [3687, 0]
